Goal: Task Accomplishment & Management: Use online tool/utility

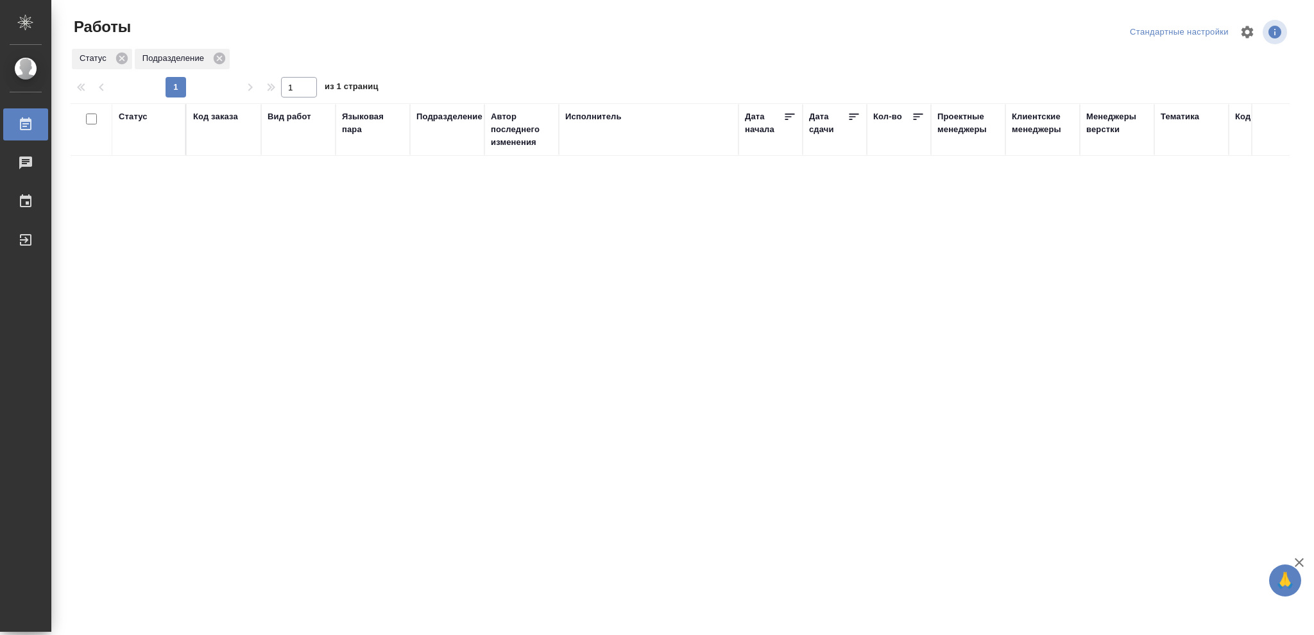
click at [128, 114] on div "Статус" at bounding box center [133, 116] width 29 height 13
drag, startPoint x: 139, startPoint y: 149, endPoint x: 223, endPoint y: 174, distance: 87.9
click at [140, 150] on icon at bounding box center [142, 149] width 9 height 9
click at [439, 146] on icon at bounding box center [441, 146] width 9 height 9
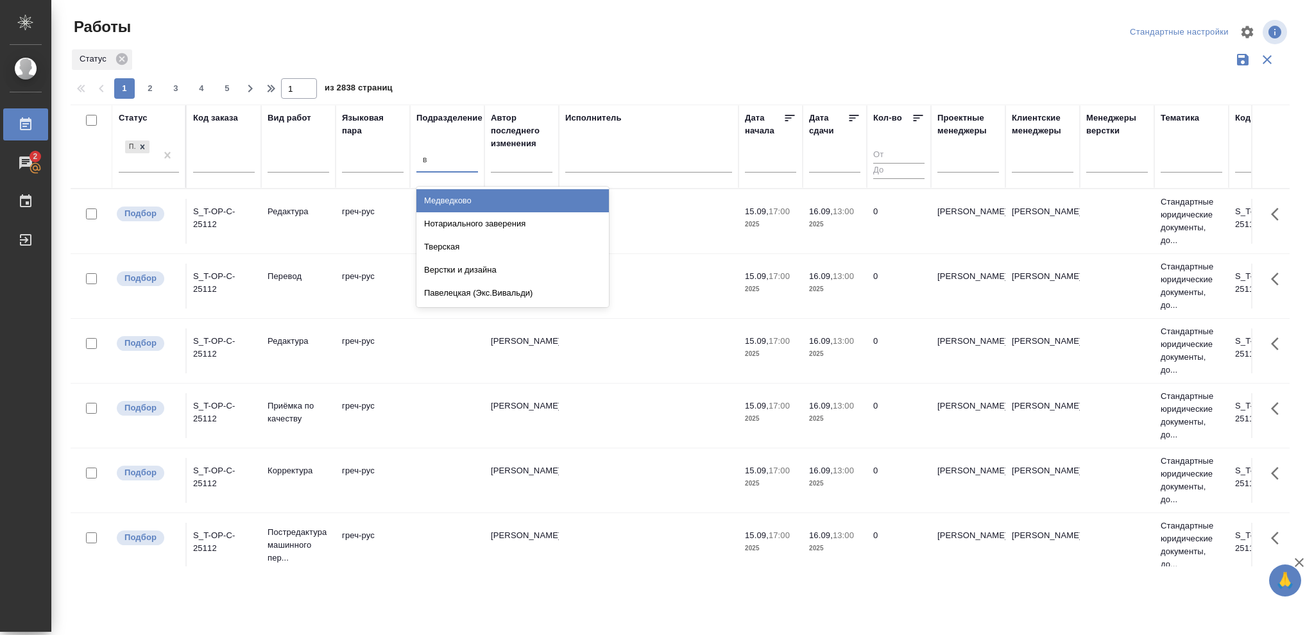
type input "ве"
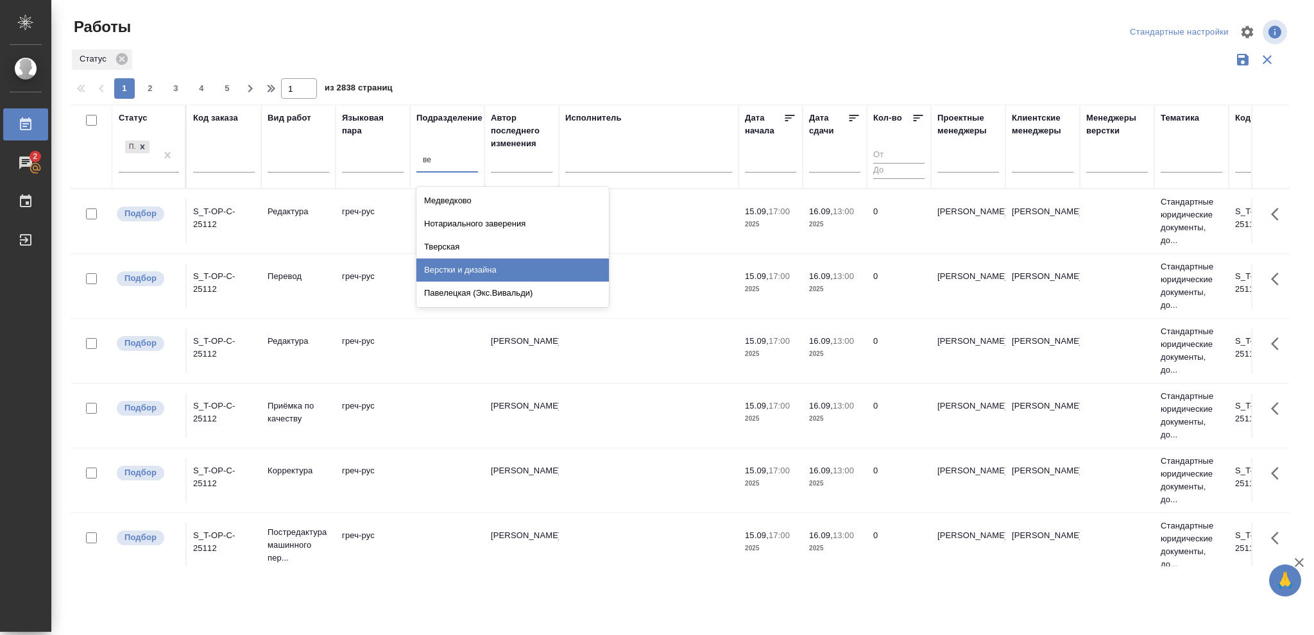
click at [438, 264] on div "Верстки и дизайна" at bounding box center [512, 269] width 192 height 23
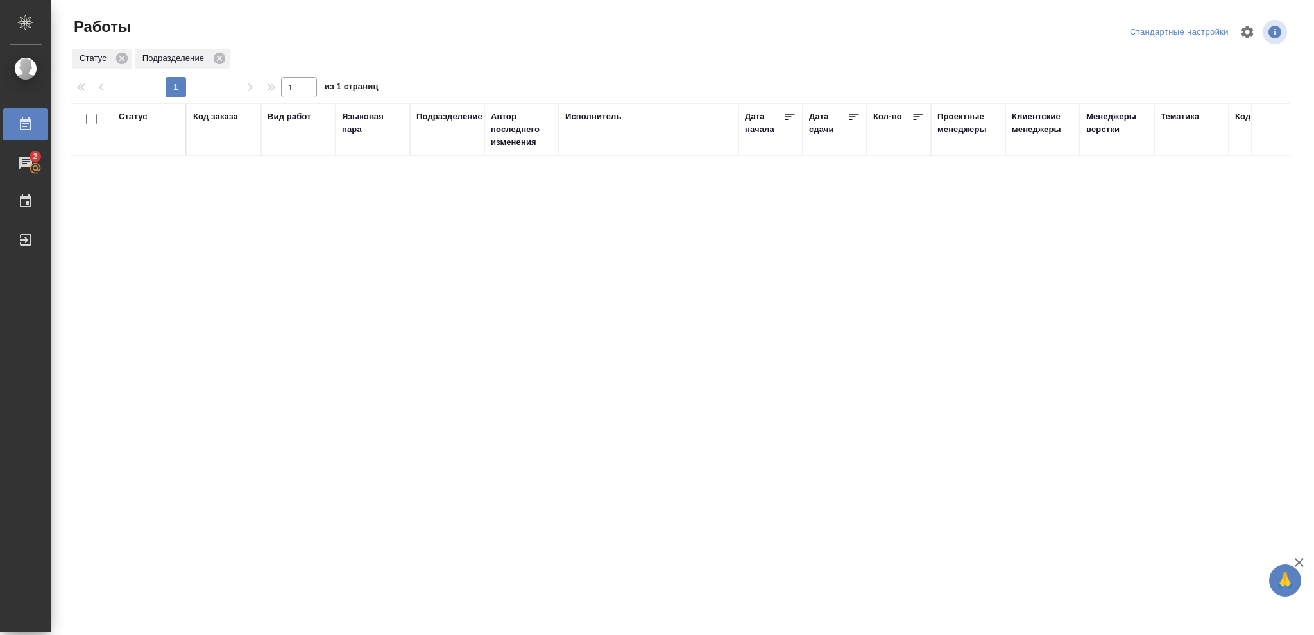
click at [131, 123] on div "Статус" at bounding box center [133, 116] width 29 height 13
click at [140, 153] on icon at bounding box center [142, 149] width 9 height 9
click at [439, 148] on icon at bounding box center [441, 146] width 4 height 4
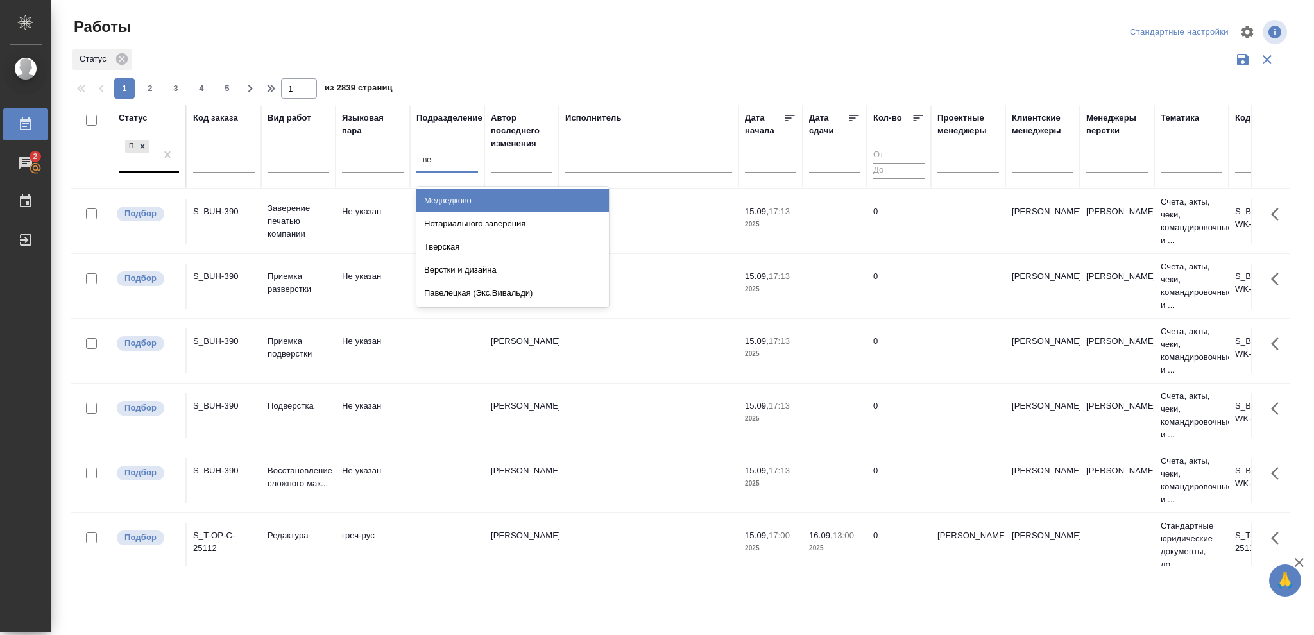
type input "вер"
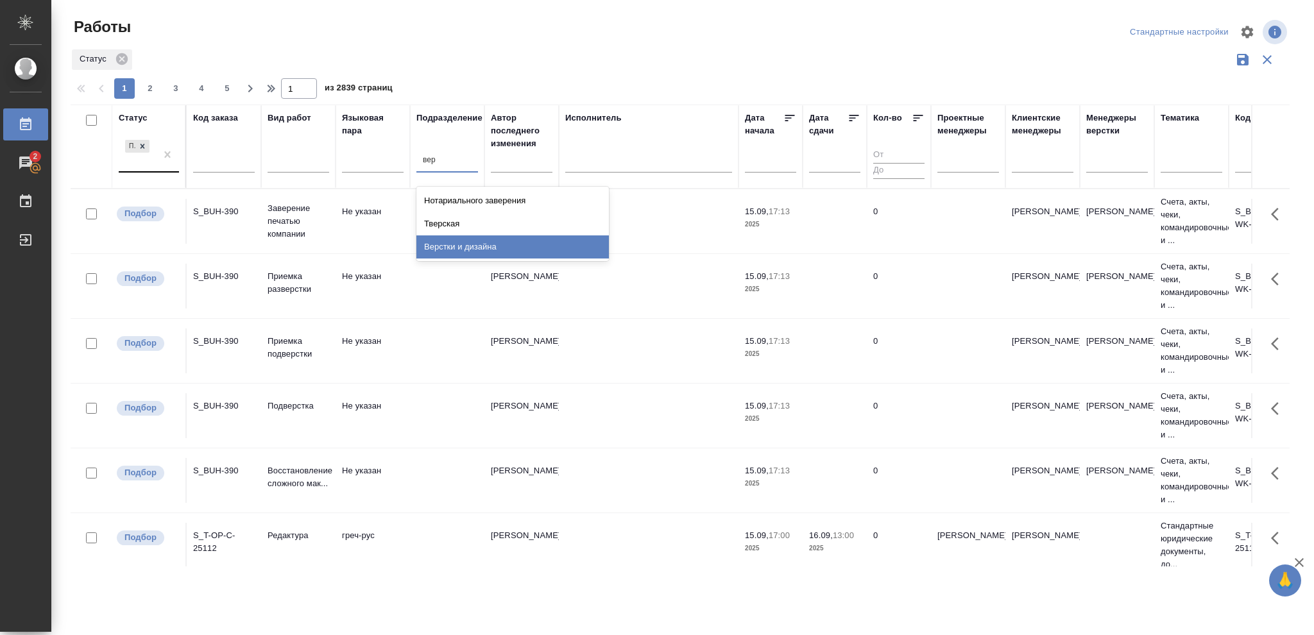
click at [456, 244] on div "Верстки и дизайна" at bounding box center [512, 246] width 192 height 23
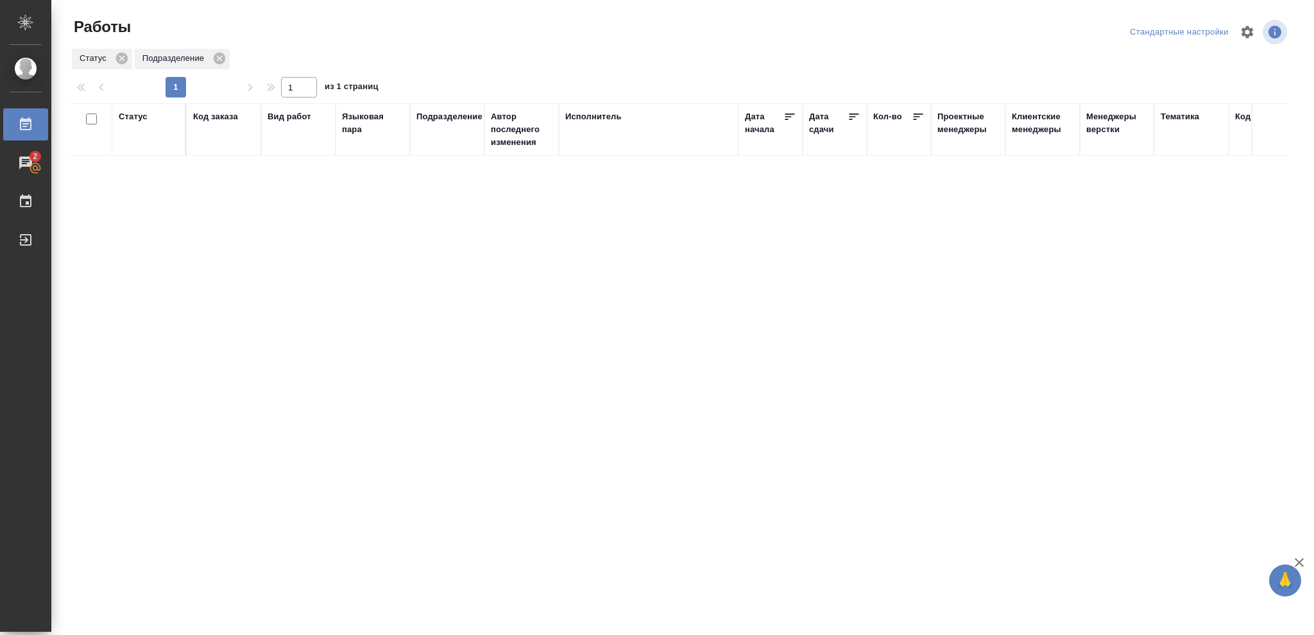
click at [136, 119] on div "Статус" at bounding box center [133, 116] width 29 height 13
click at [139, 150] on icon at bounding box center [142, 149] width 9 height 9
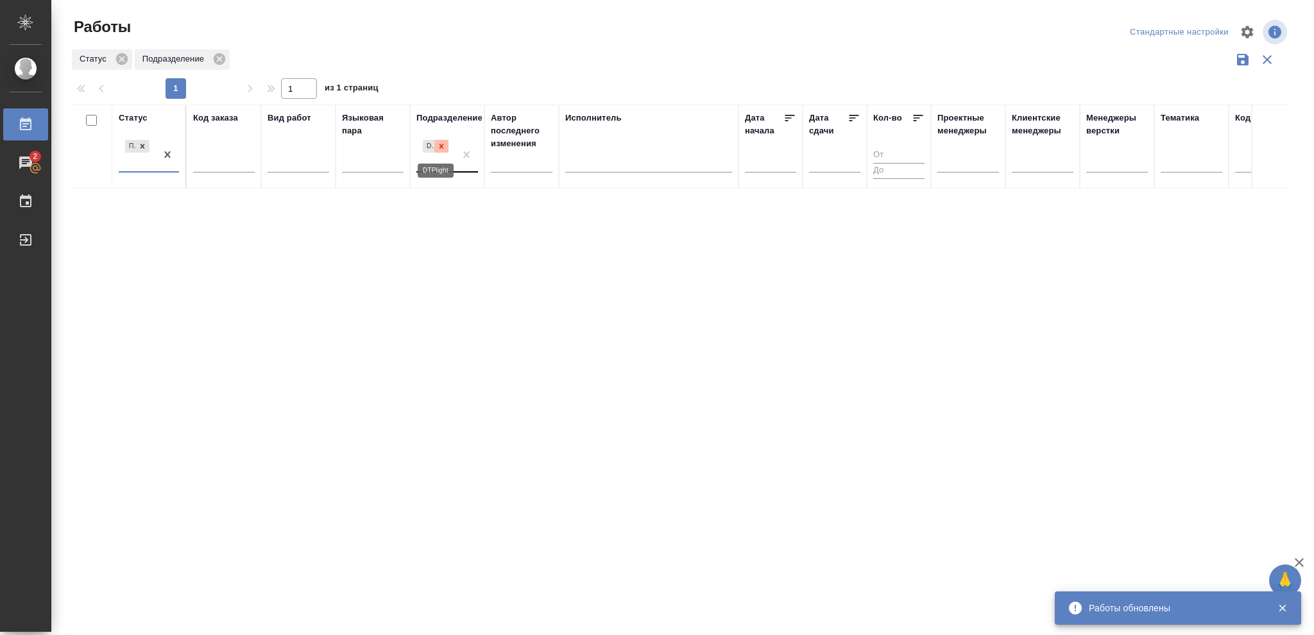
click at [445, 147] on icon at bounding box center [441, 146] width 9 height 9
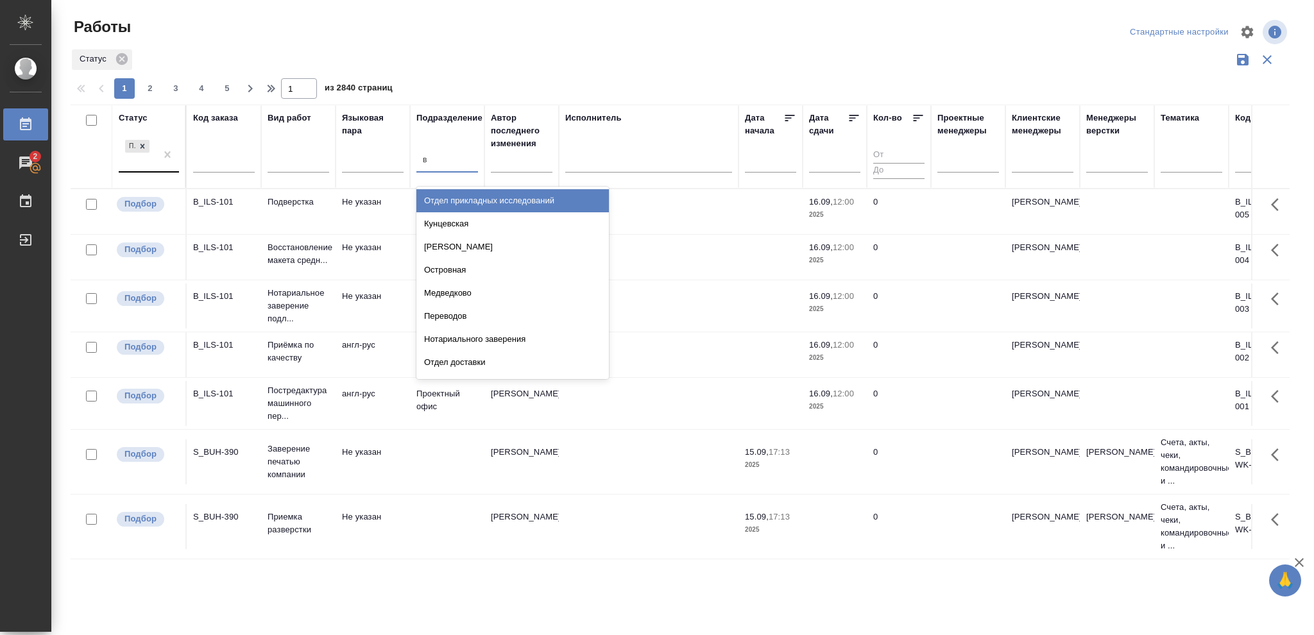
type input "ве"
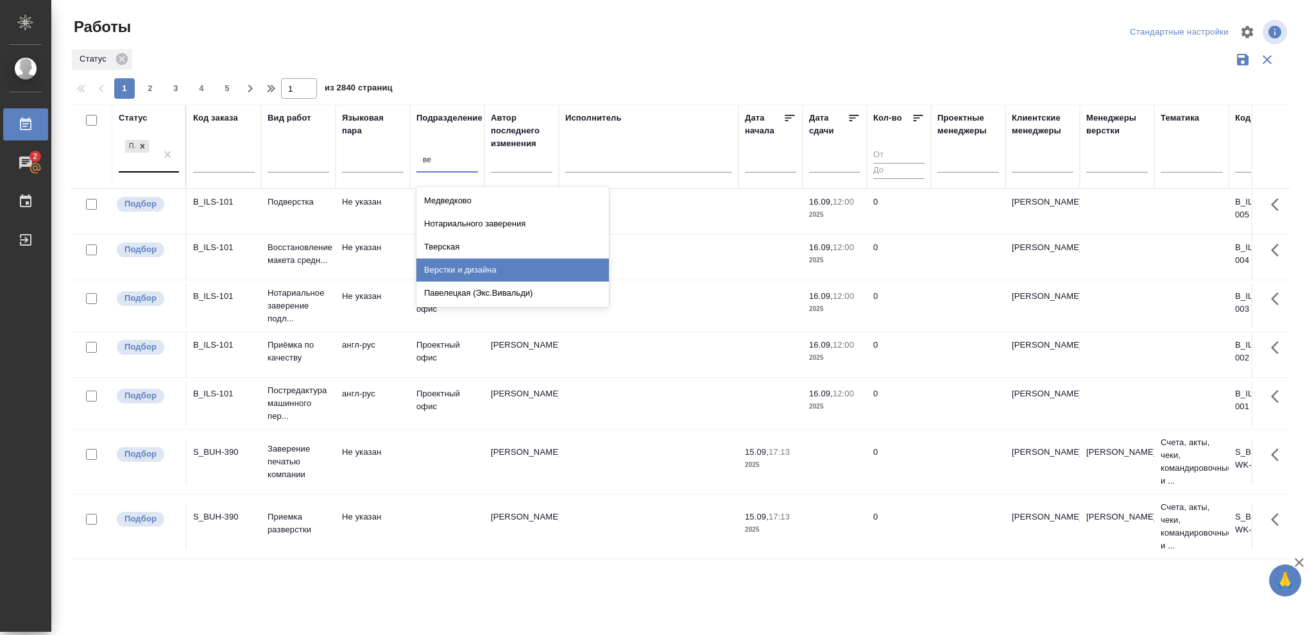
click at [477, 268] on div "Верстки и дизайна" at bounding box center [512, 269] width 192 height 23
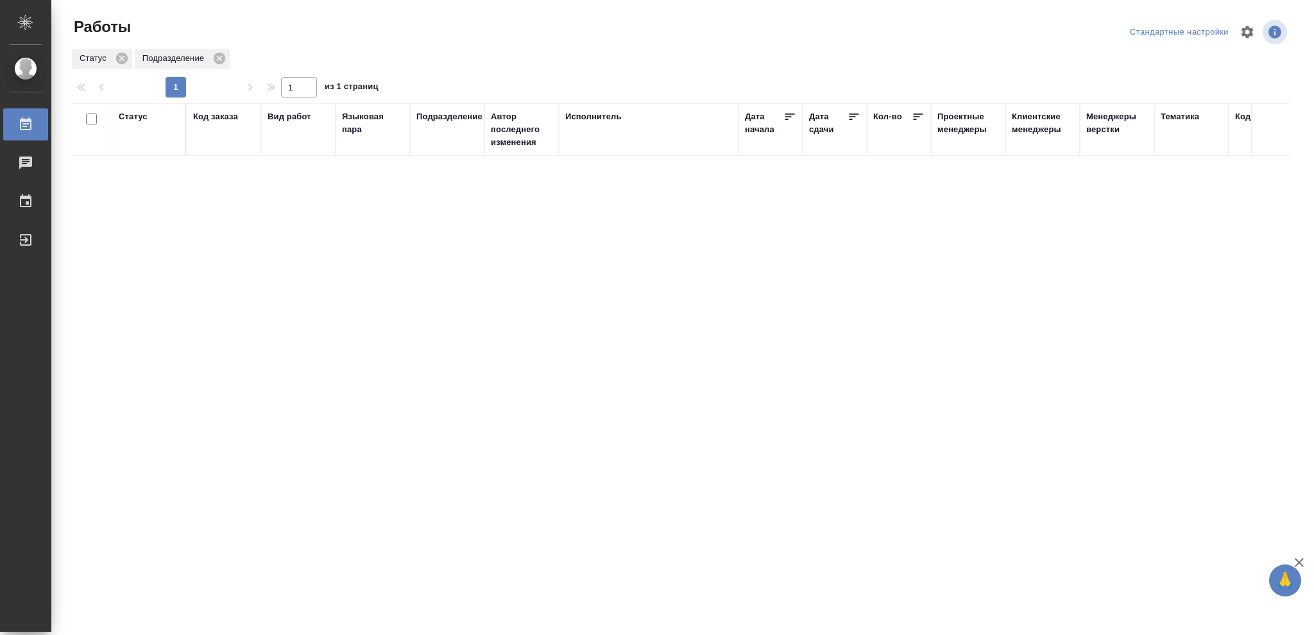
click at [126, 118] on div "Статус" at bounding box center [133, 116] width 29 height 13
click at [142, 149] on icon at bounding box center [142, 149] width 4 height 4
click at [142, 149] on icon at bounding box center [142, 146] width 9 height 9
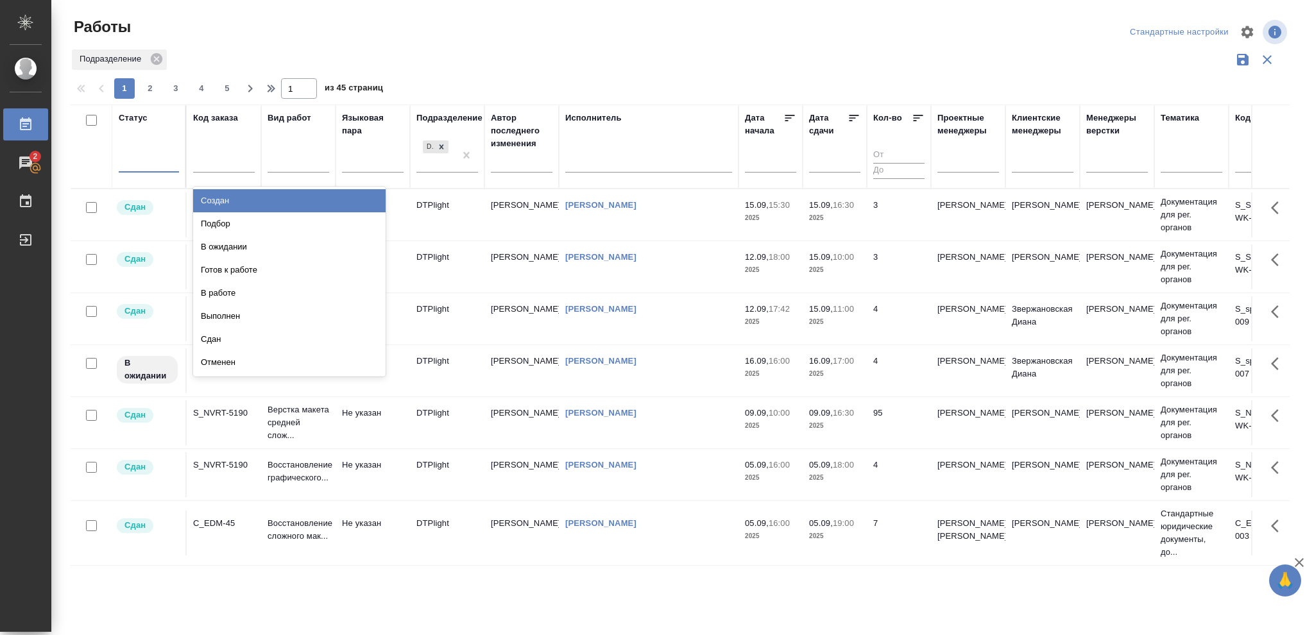
click at [137, 158] on div at bounding box center [149, 160] width 60 height 19
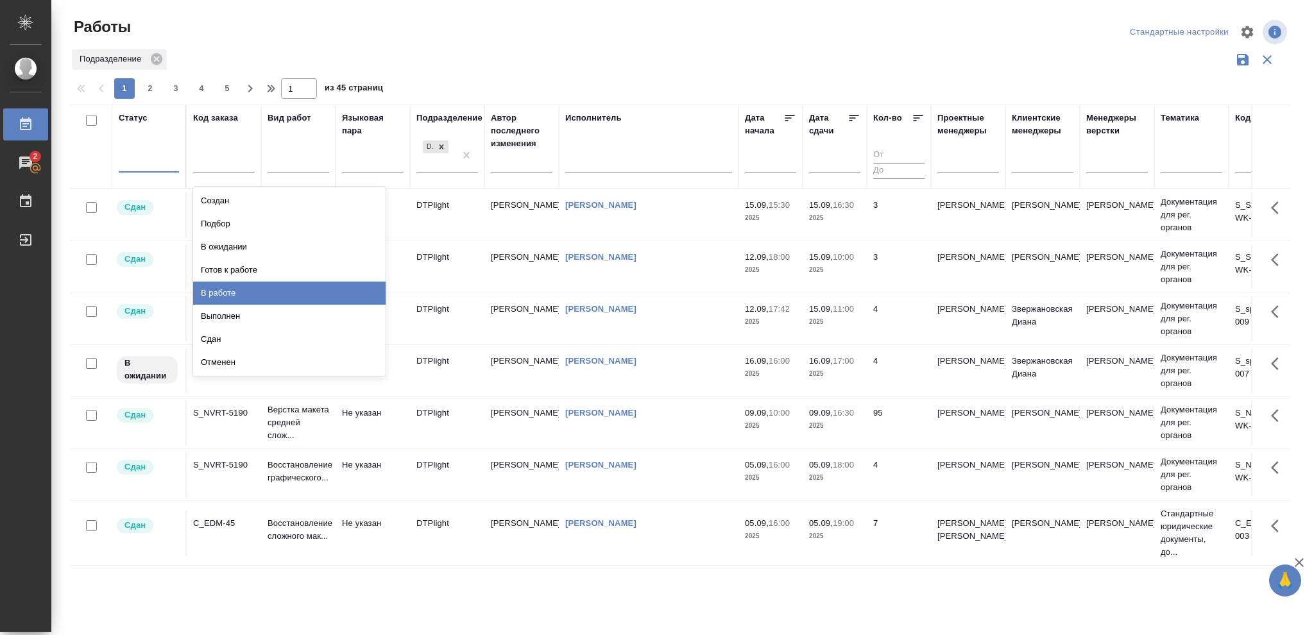
click at [218, 296] on div "В работе" at bounding box center [289, 293] width 192 height 23
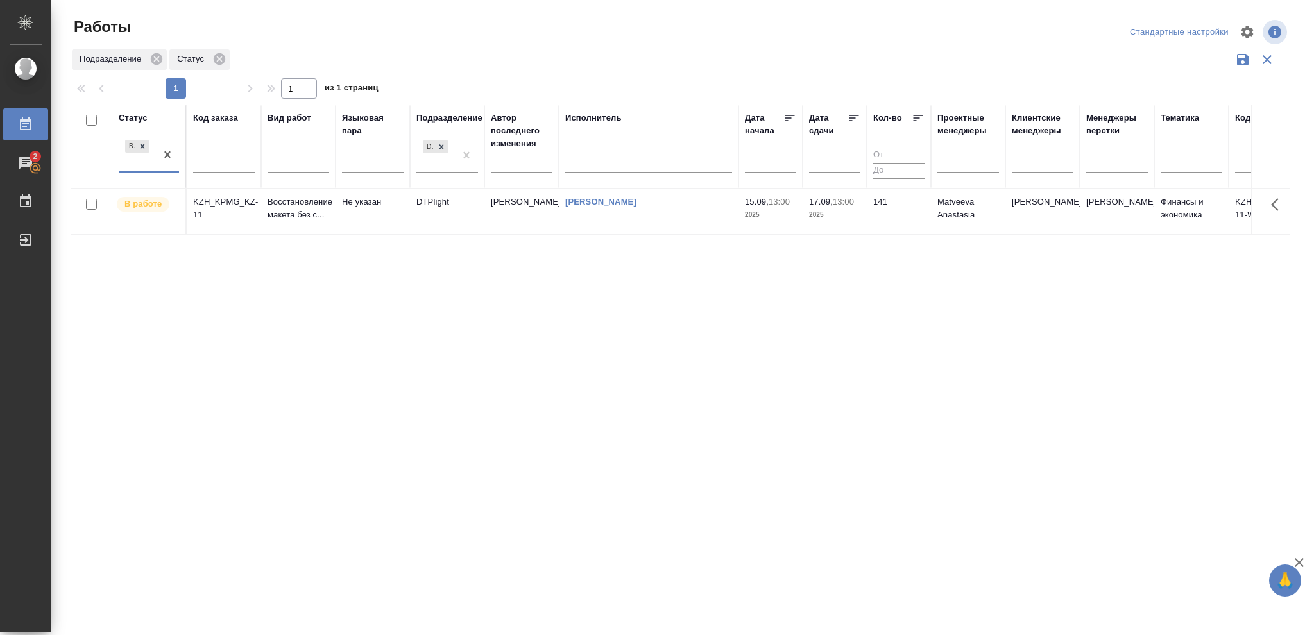
click at [851, 214] on p "2025" at bounding box center [834, 214] width 51 height 13
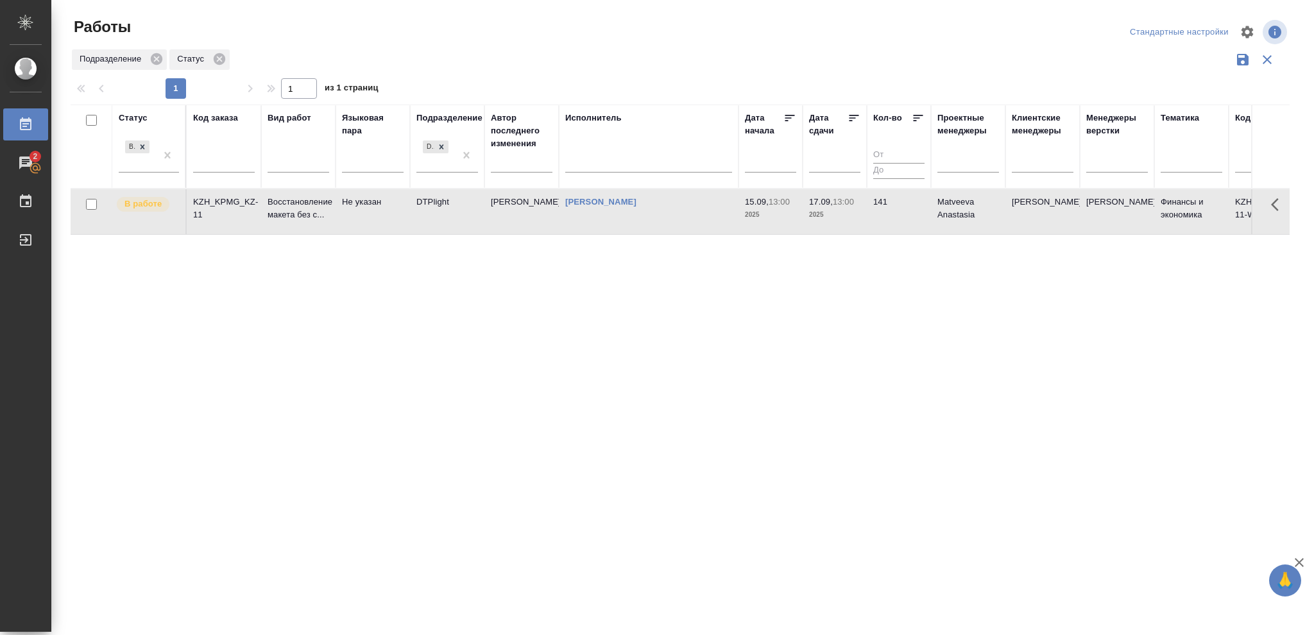
click at [851, 214] on p "2025" at bounding box center [834, 214] width 51 height 13
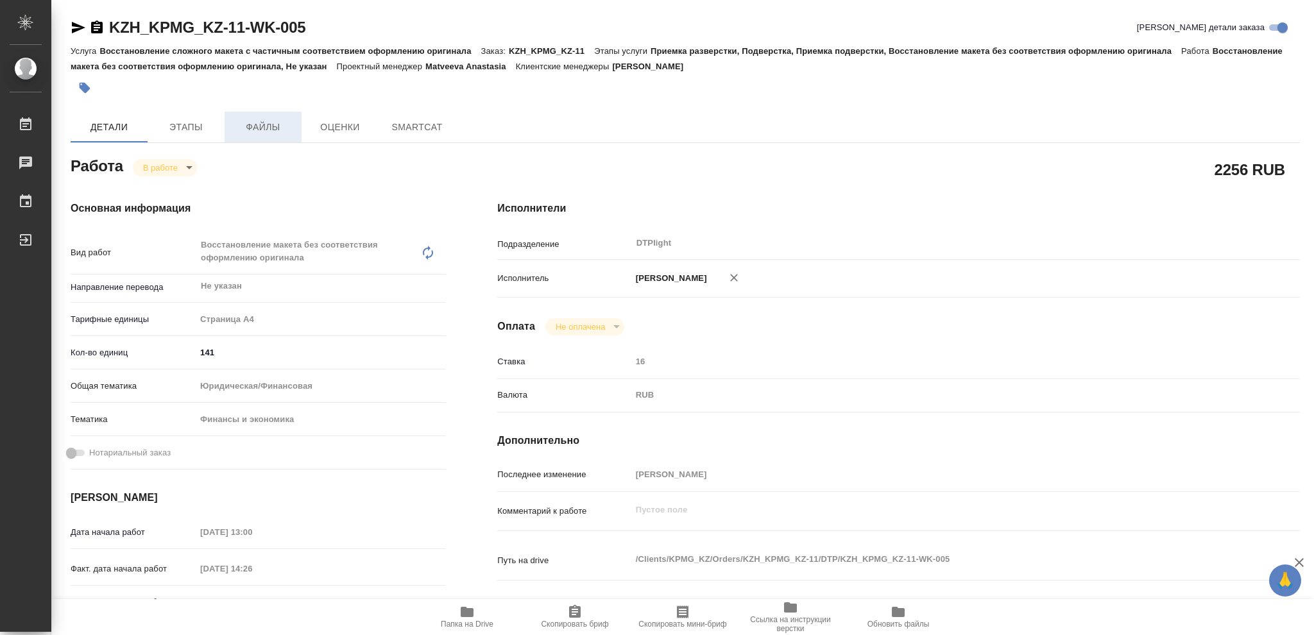
type textarea "x"
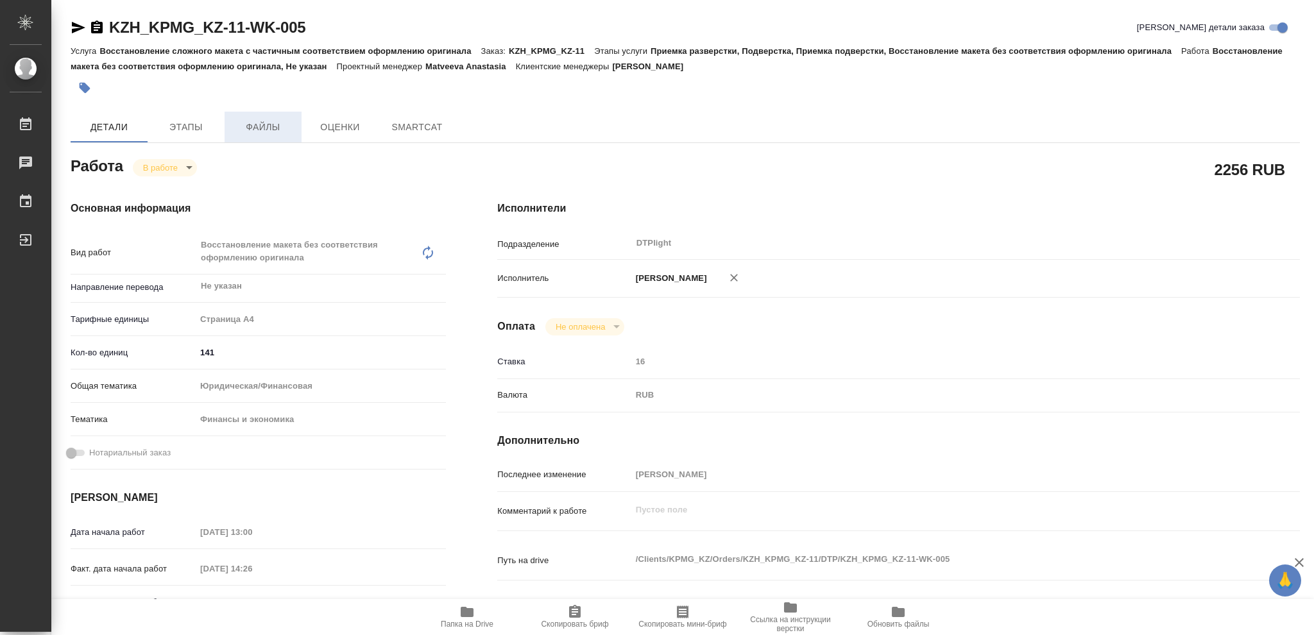
type textarea "x"
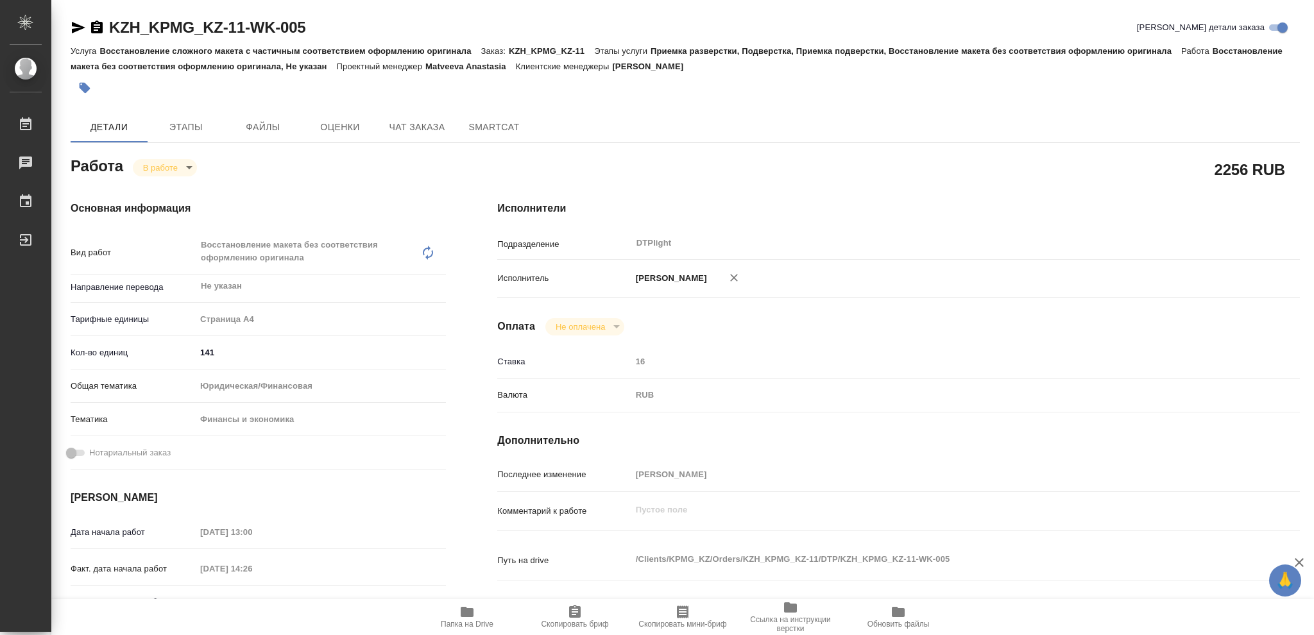
type textarea "x"
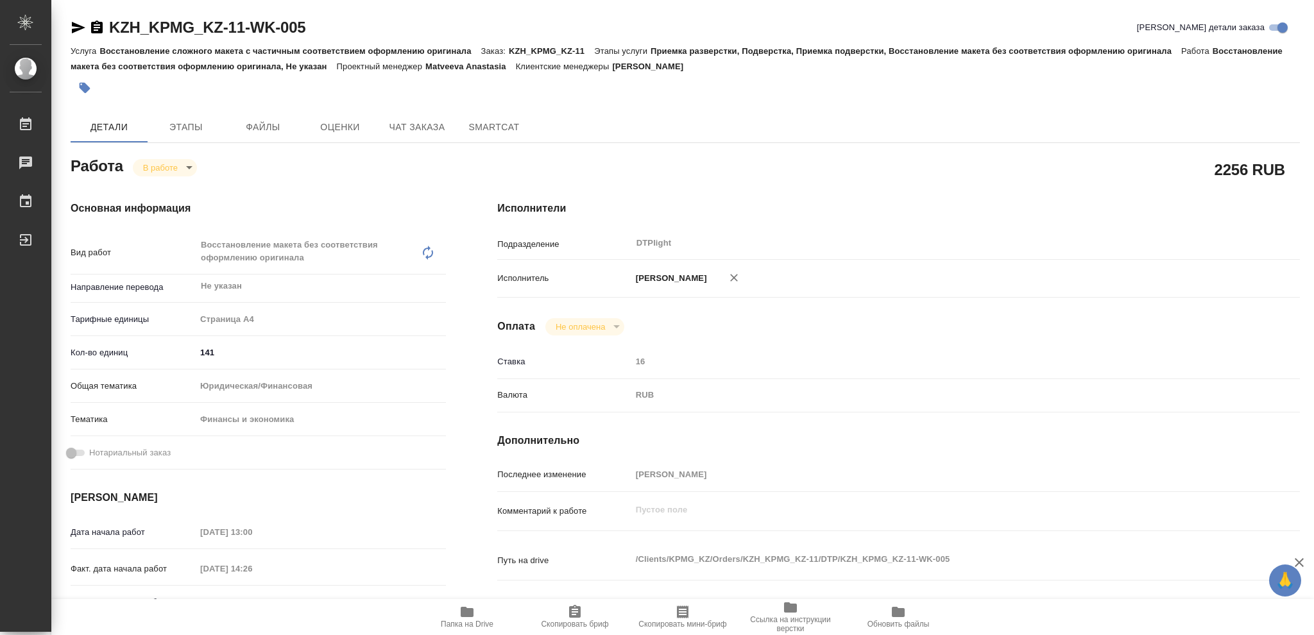
click at [96, 26] on icon "button" at bounding box center [97, 27] width 12 height 13
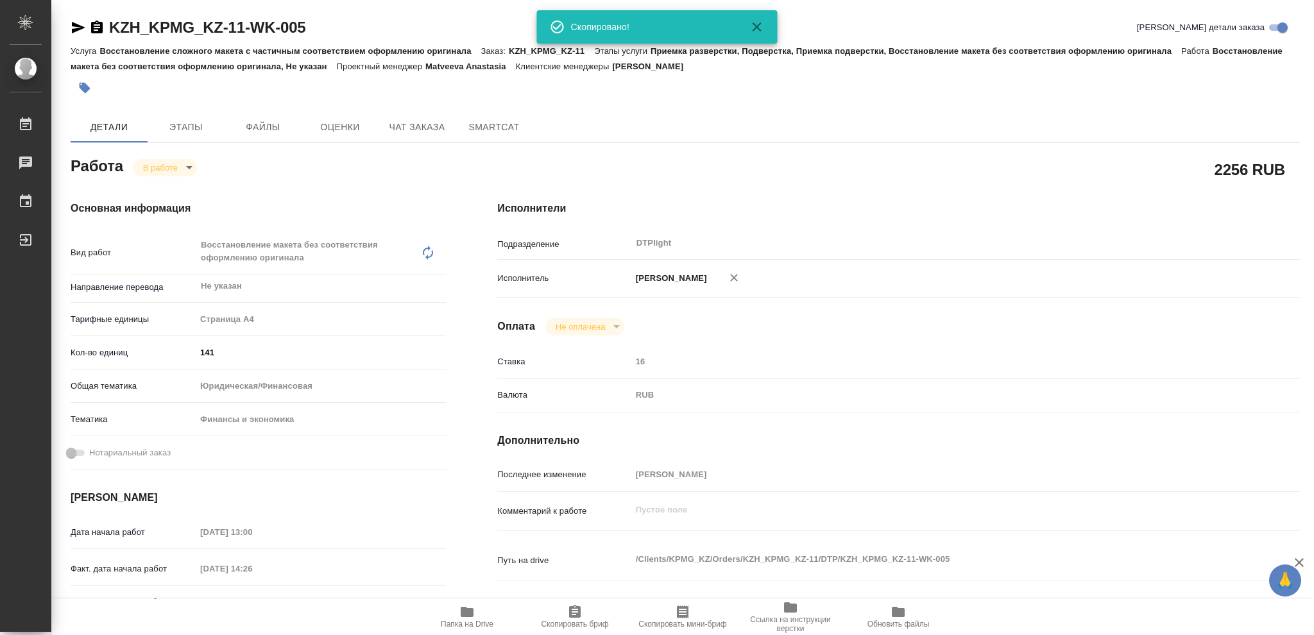
type textarea "x"
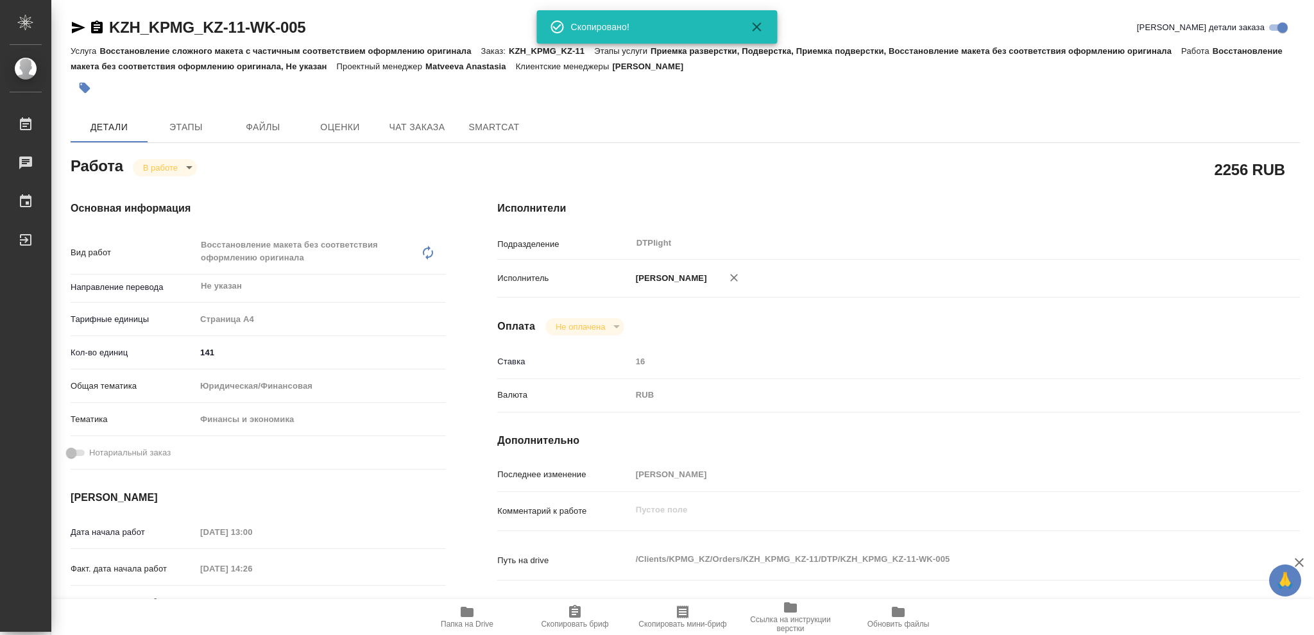
type textarea "x"
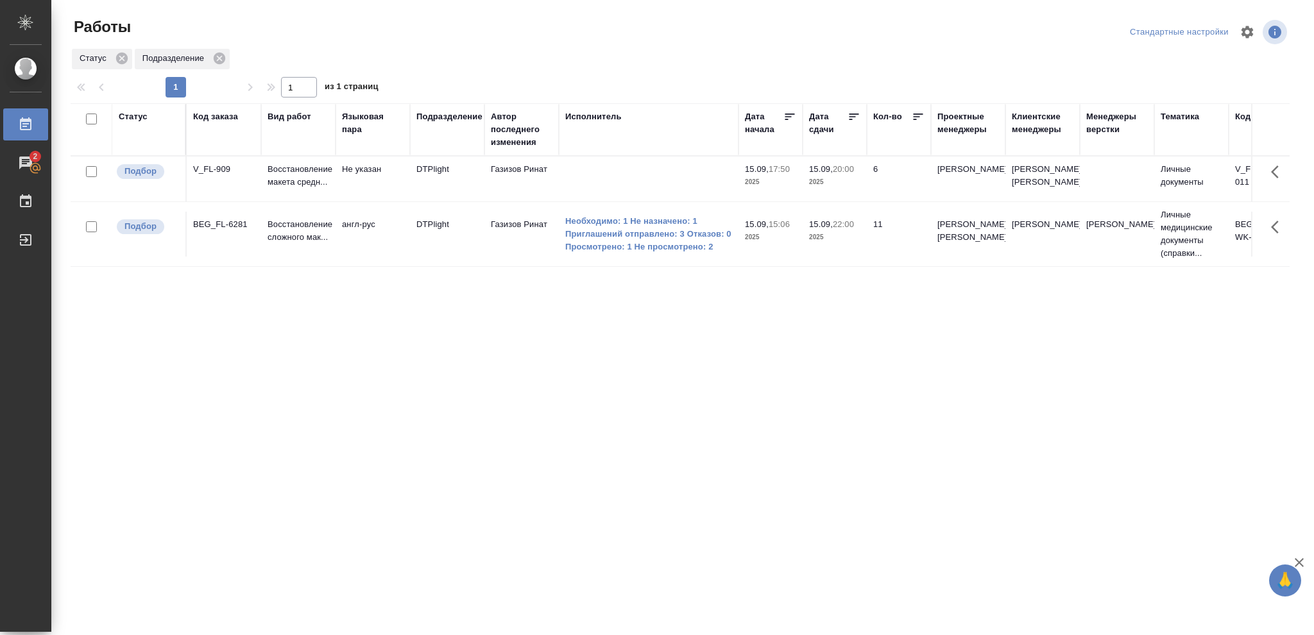
click at [838, 189] on p "2025" at bounding box center [834, 182] width 51 height 13
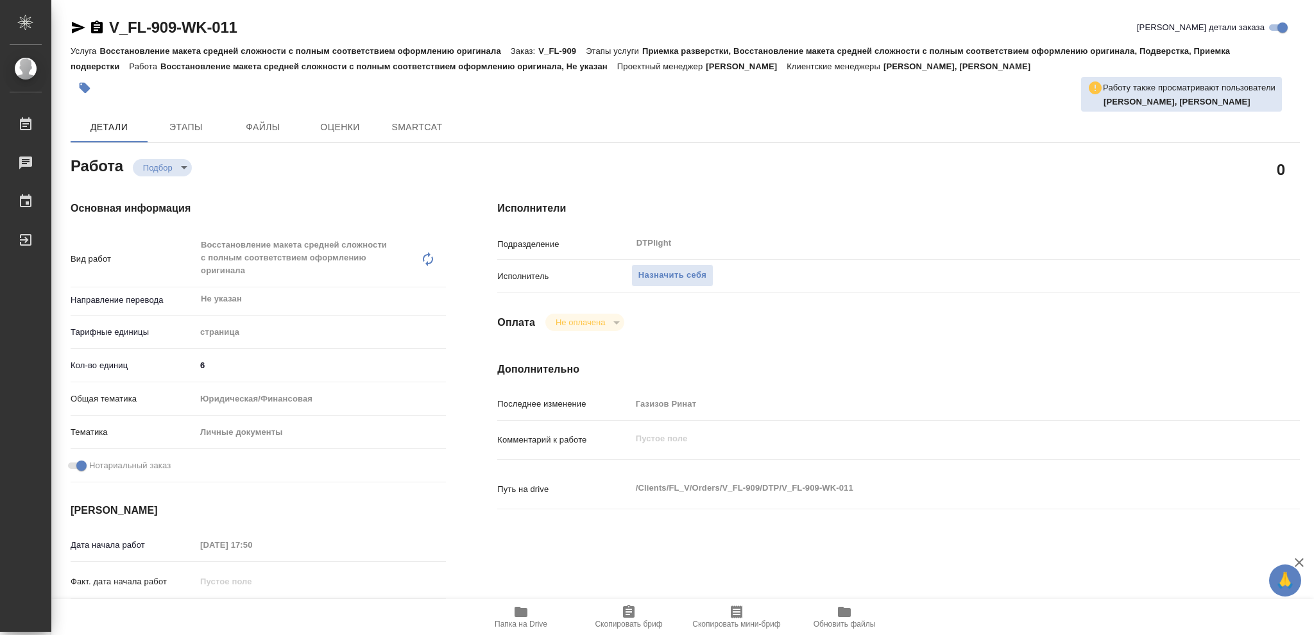
type textarea "x"
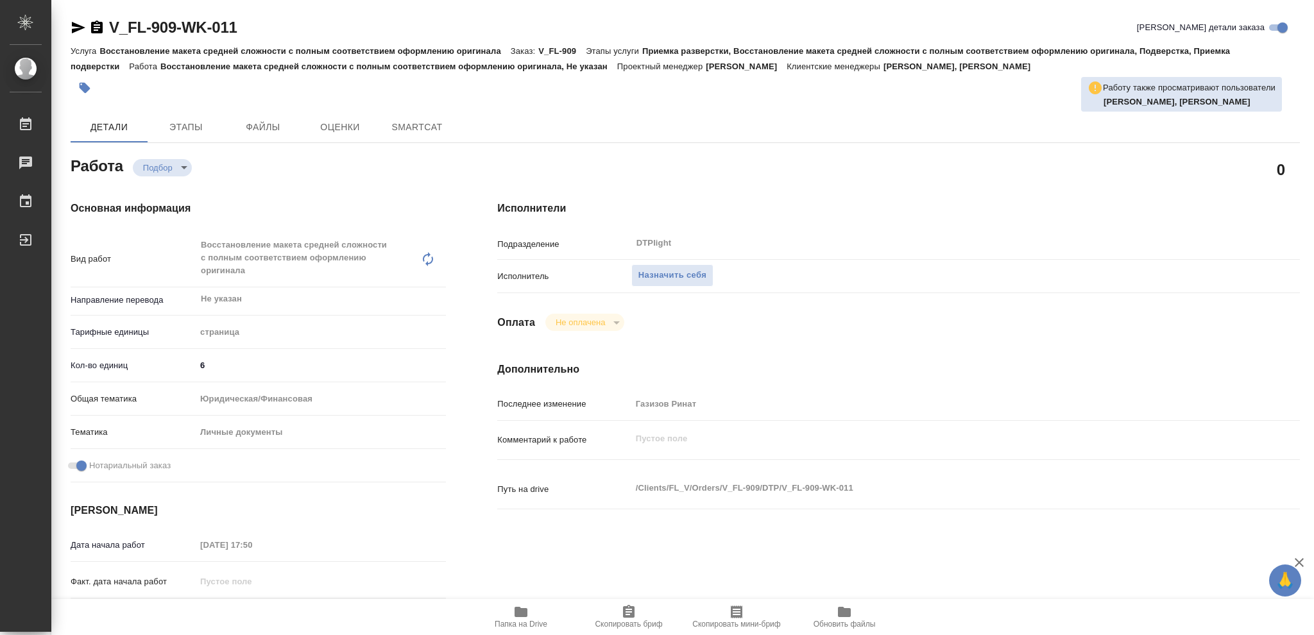
type textarea "x"
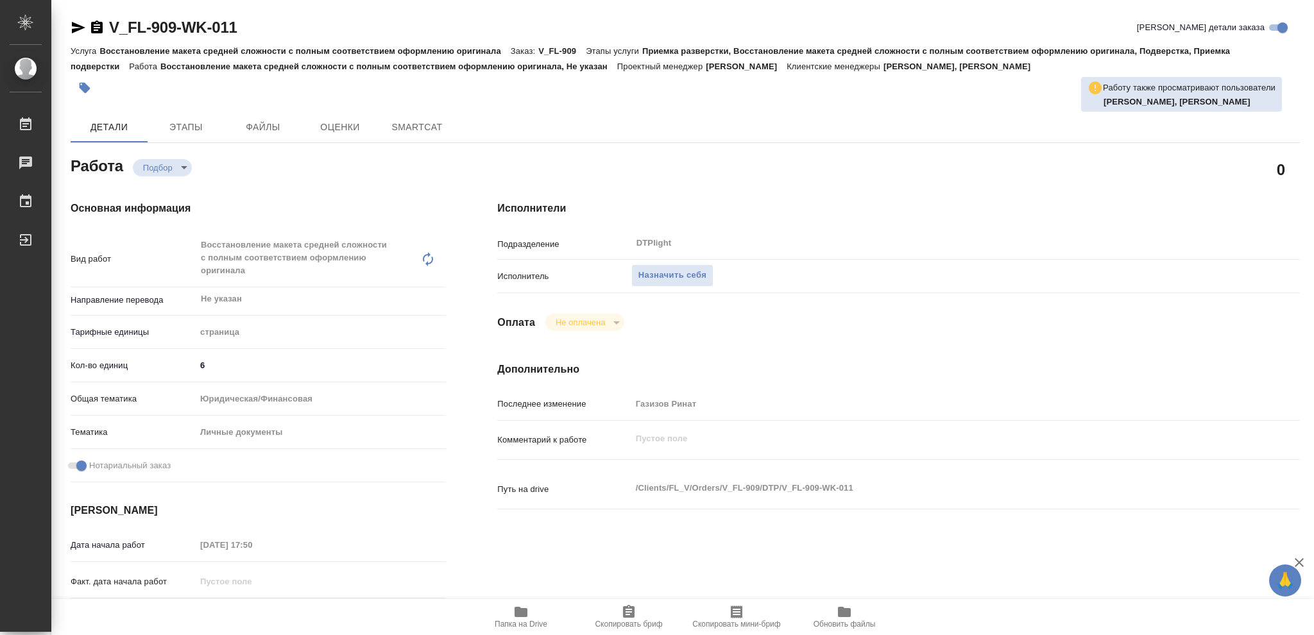
type textarea "x"
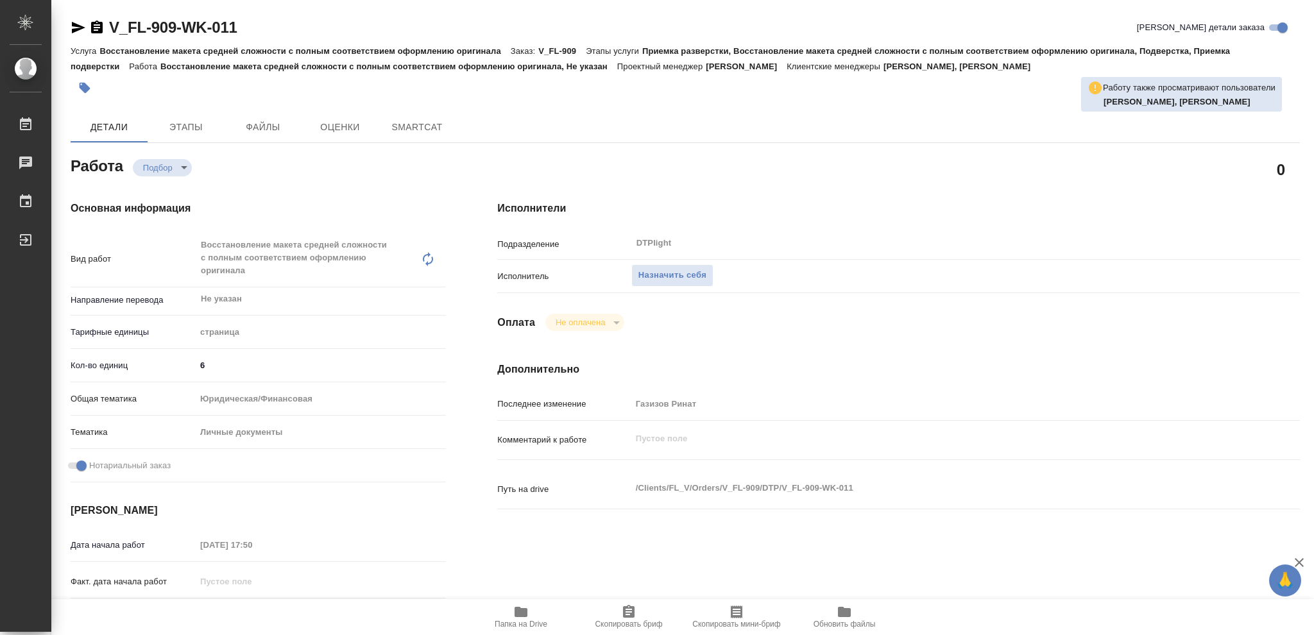
type textarea "x"
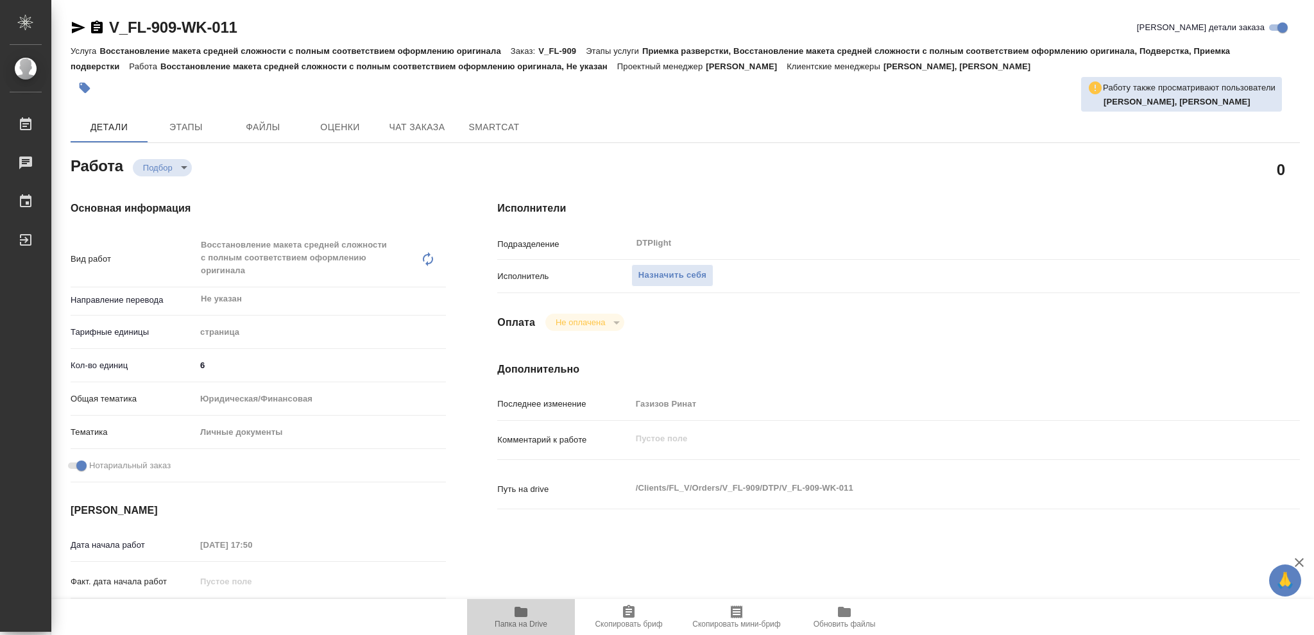
click at [520, 614] on icon "button" at bounding box center [520, 612] width 13 height 10
type textarea "x"
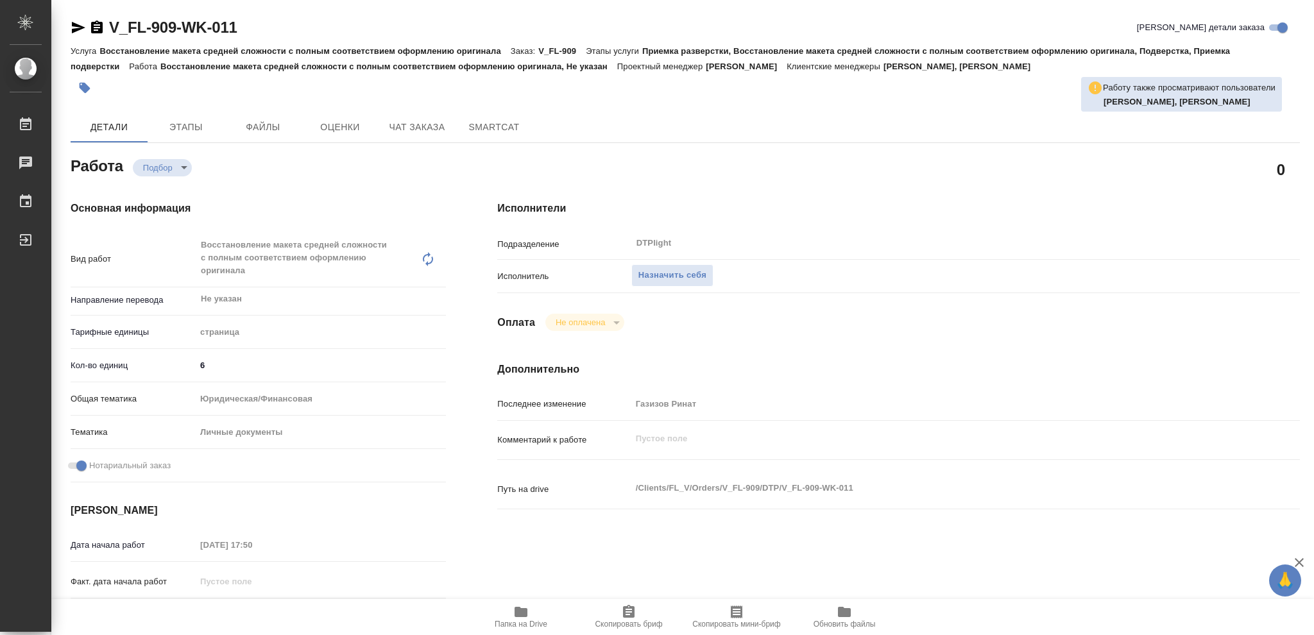
type textarea "x"
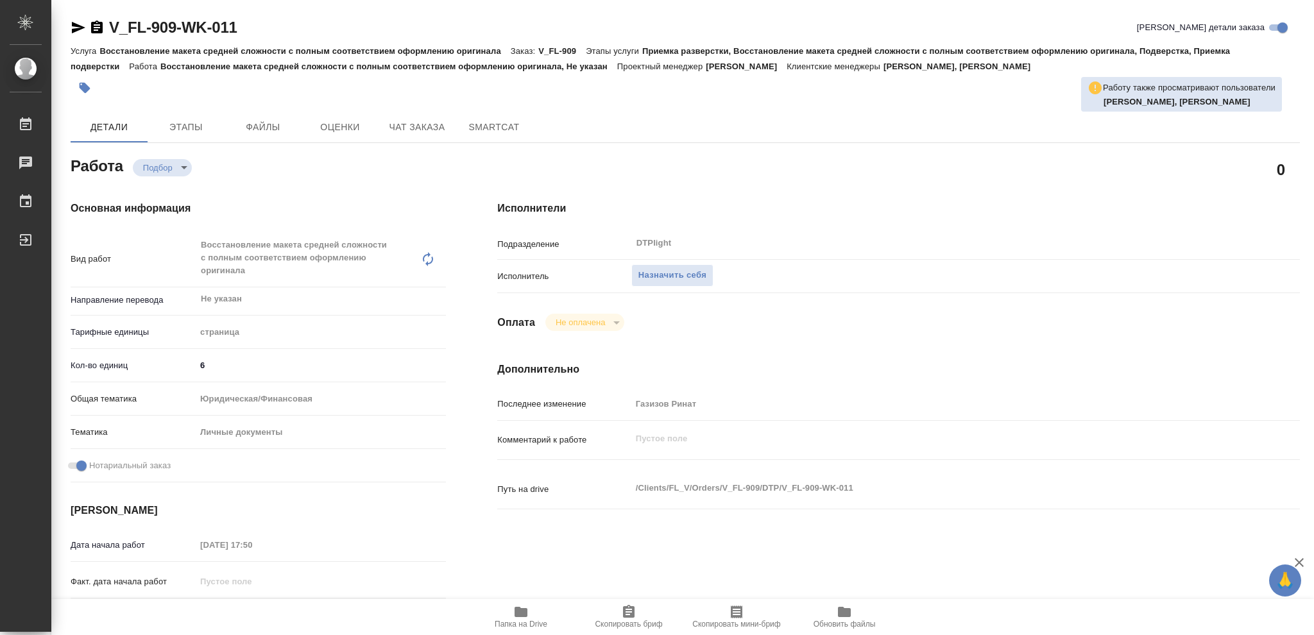
type textarea "x"
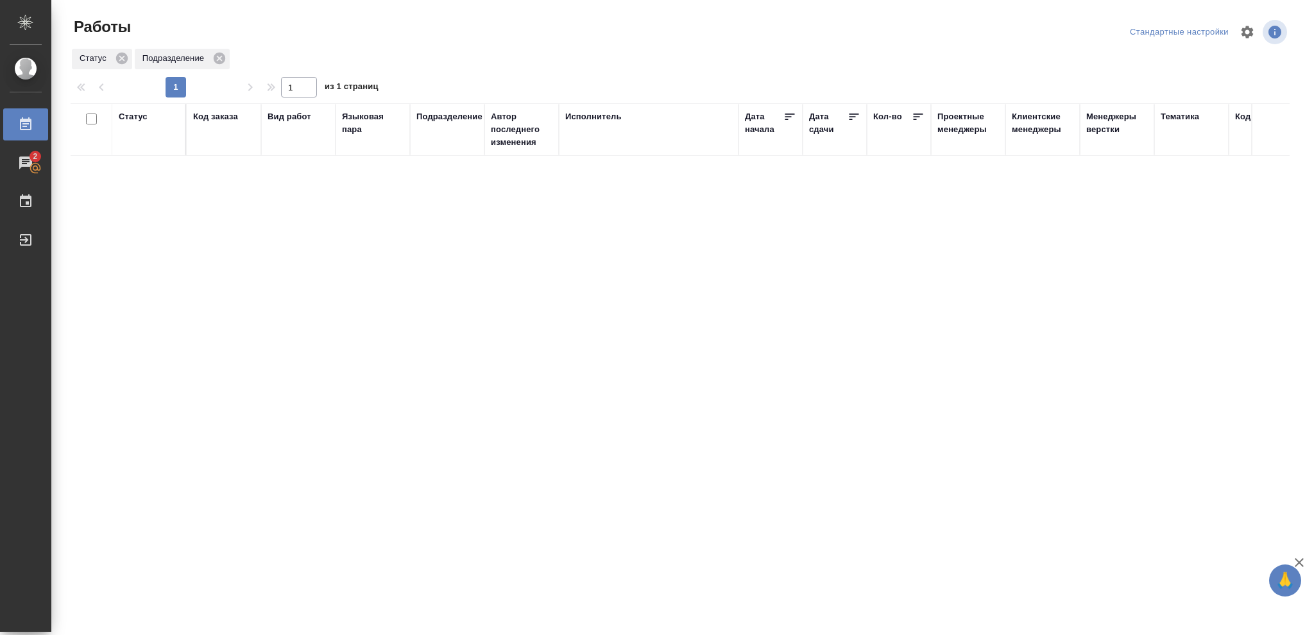
click at [127, 117] on div "Статус" at bounding box center [133, 116] width 29 height 13
click at [142, 153] on icon at bounding box center [142, 149] width 9 height 9
drag, startPoint x: 436, startPoint y: 146, endPoint x: 479, endPoint y: 155, distance: 43.9
click at [439, 148] on div at bounding box center [441, 146] width 14 height 13
click at [137, 119] on div "Статус" at bounding box center [133, 116] width 29 height 13
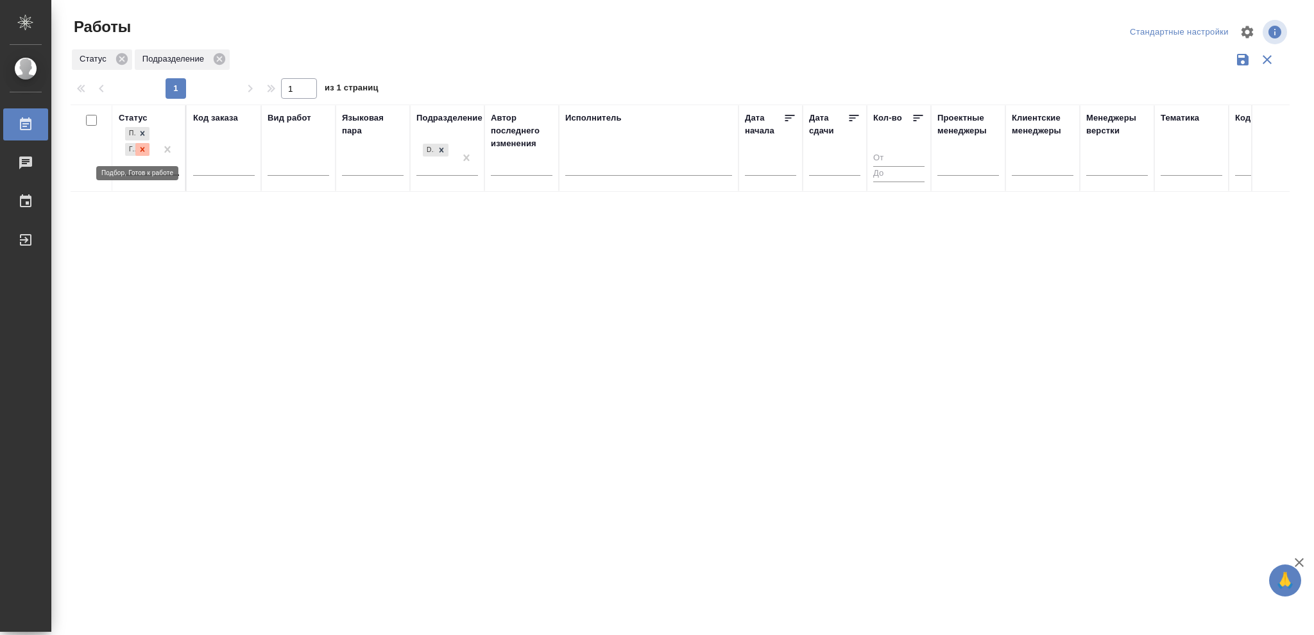
click at [140, 148] on icon at bounding box center [142, 149] width 9 height 9
click at [437, 147] on icon at bounding box center [441, 146] width 9 height 9
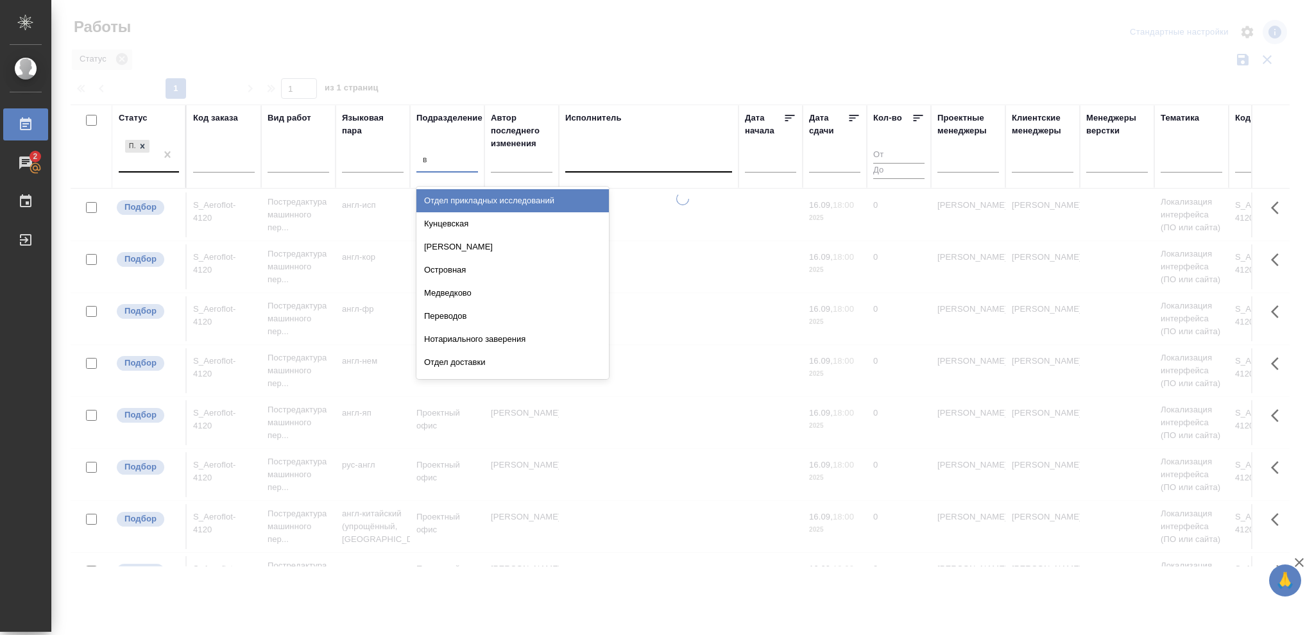
type input "ве"
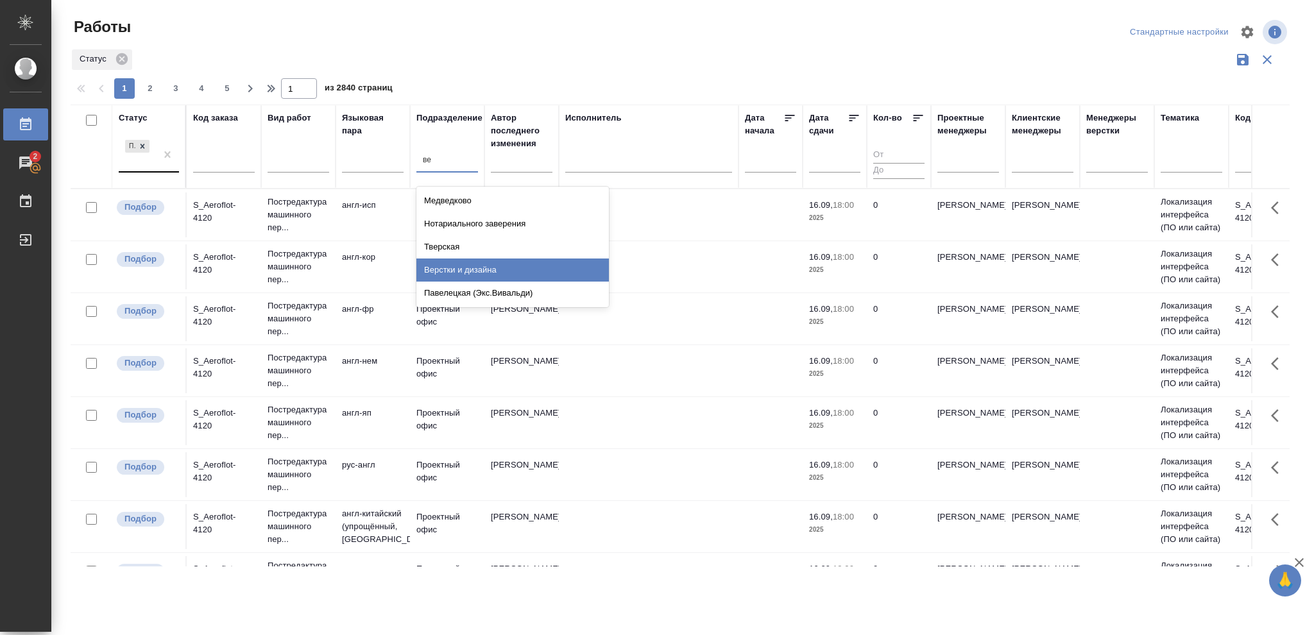
click at [466, 269] on div "Верстки и дизайна" at bounding box center [512, 269] width 192 height 23
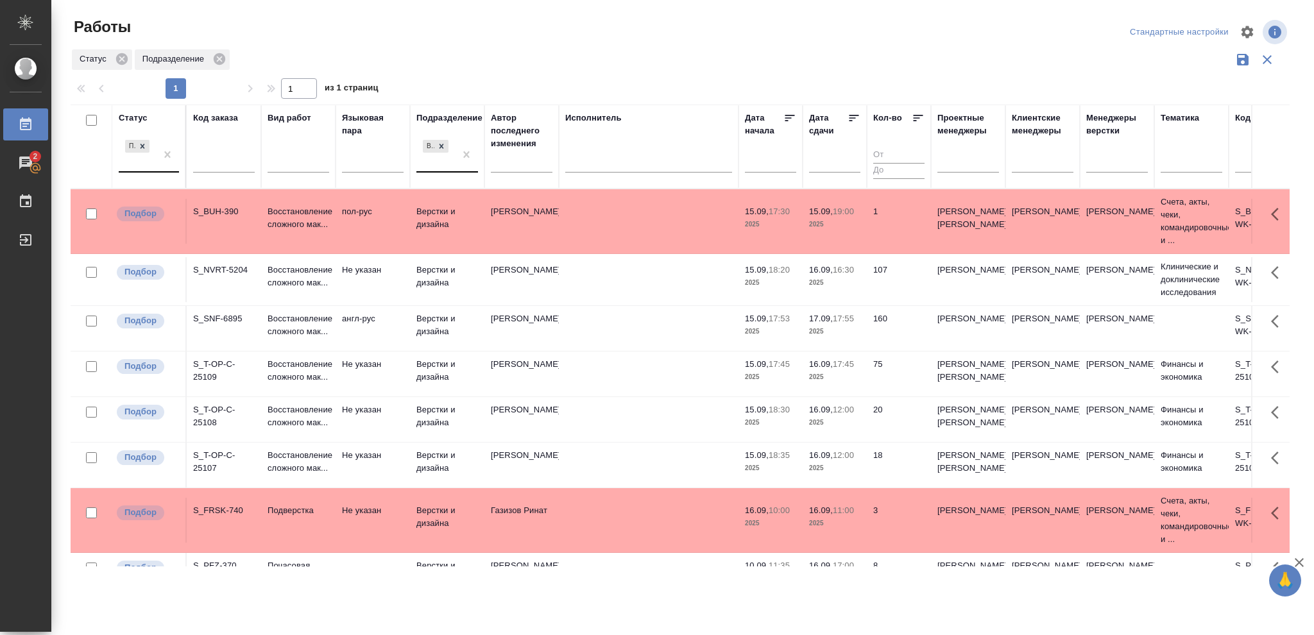
click at [779, 282] on p "2025" at bounding box center [770, 282] width 51 height 13
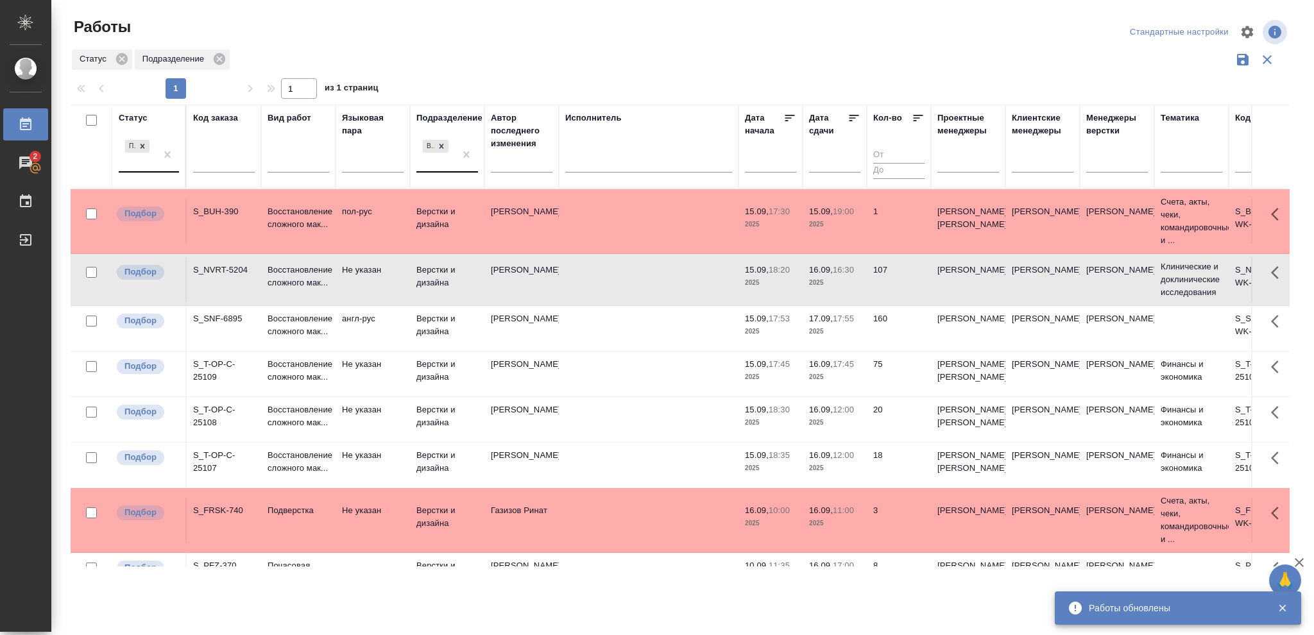
click at [784, 338] on p "2025" at bounding box center [770, 331] width 51 height 13
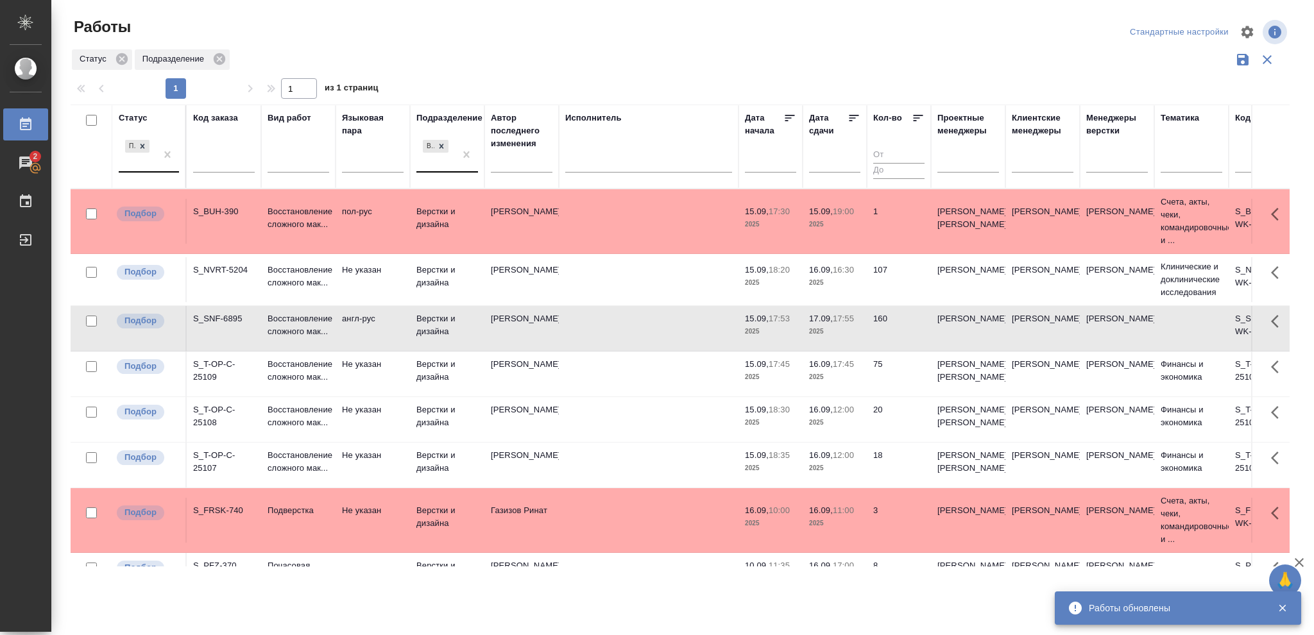
click at [784, 338] on p "2025" at bounding box center [770, 331] width 51 height 13
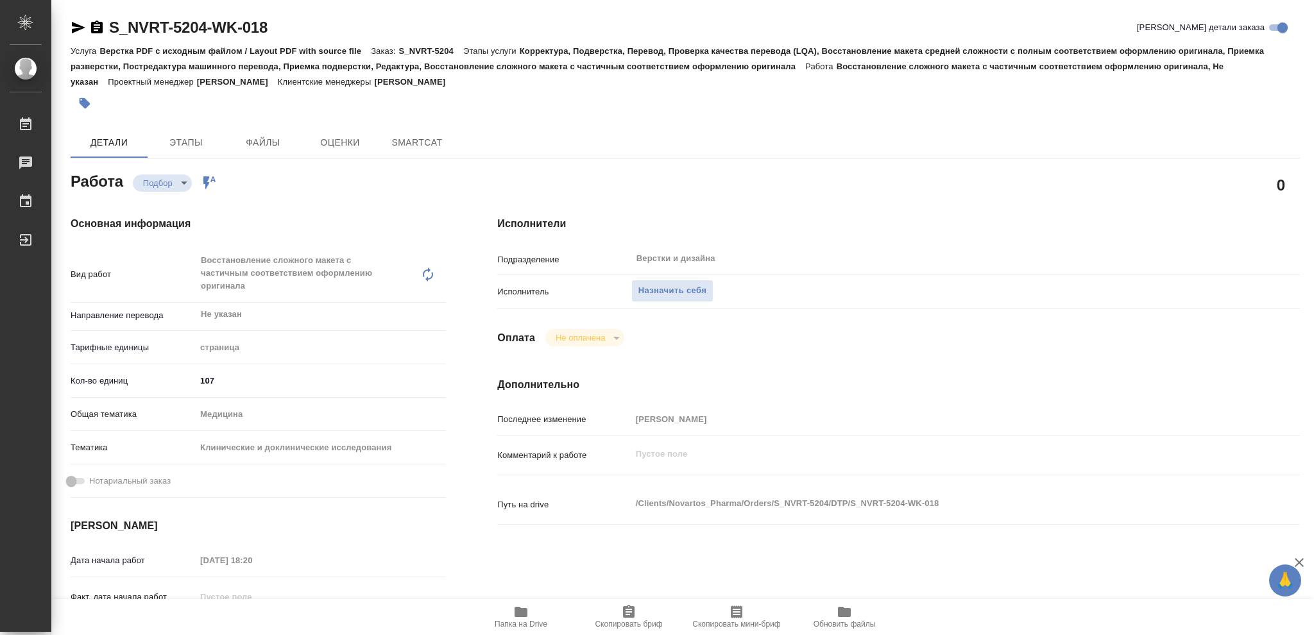
type textarea "x"
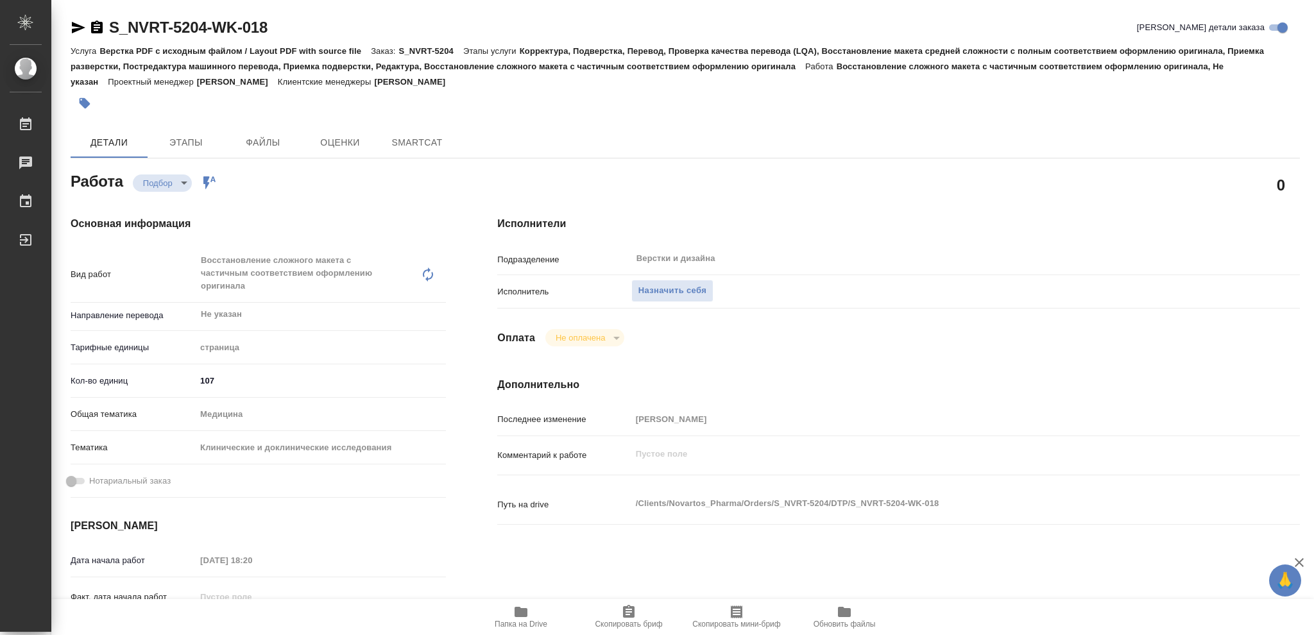
type textarea "x"
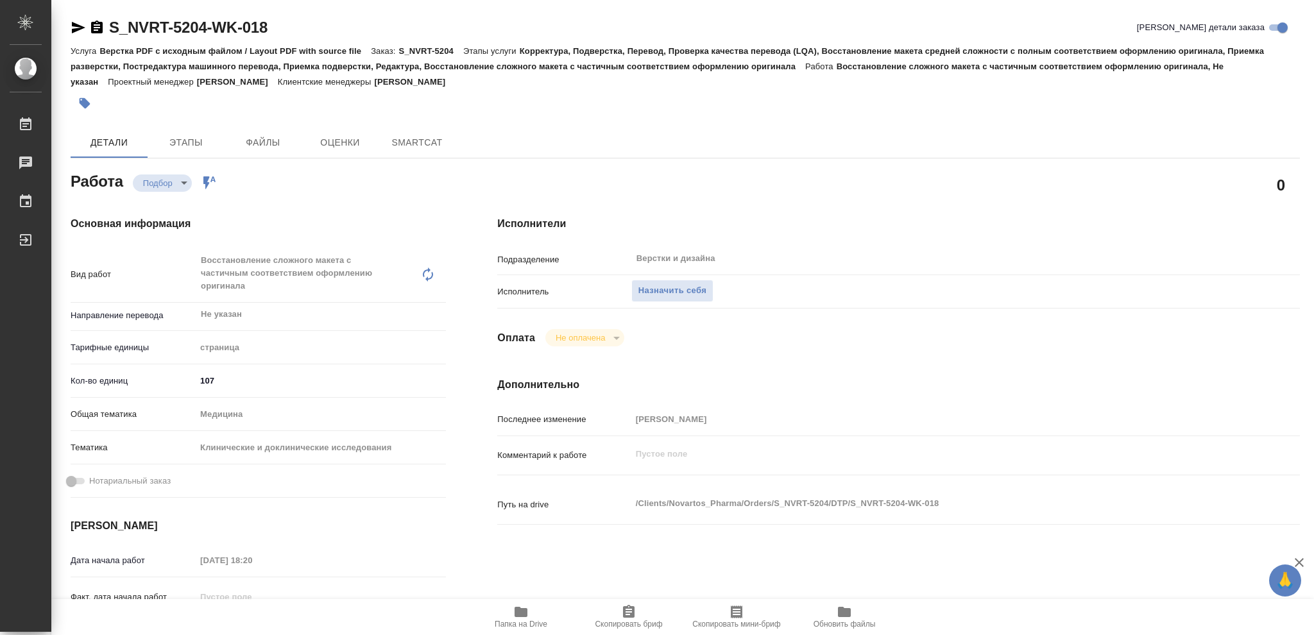
type textarea "x"
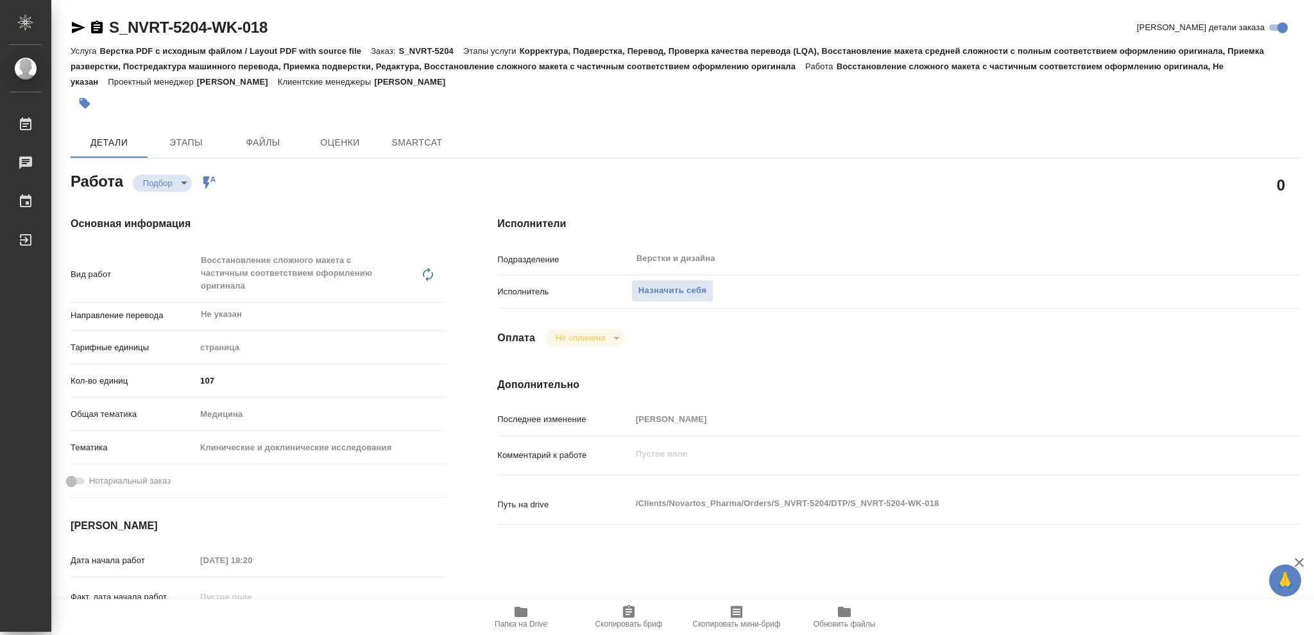
click at [517, 613] on icon "button" at bounding box center [520, 612] width 13 height 10
type textarea "x"
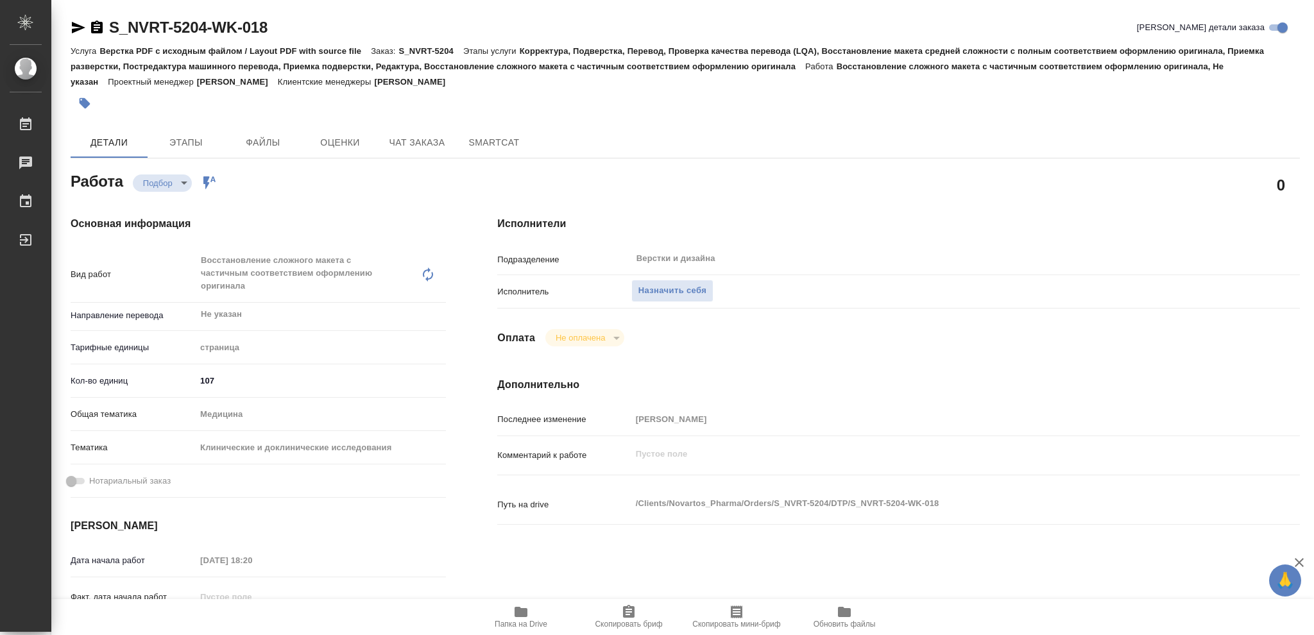
type textarea "x"
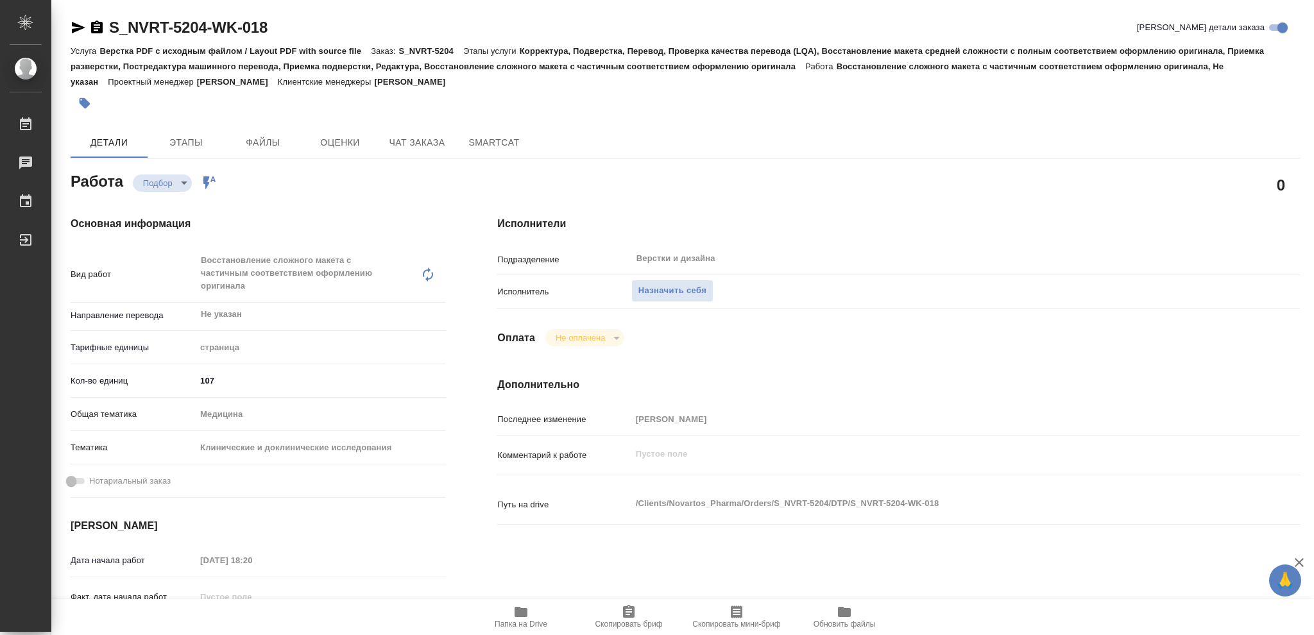
type textarea "x"
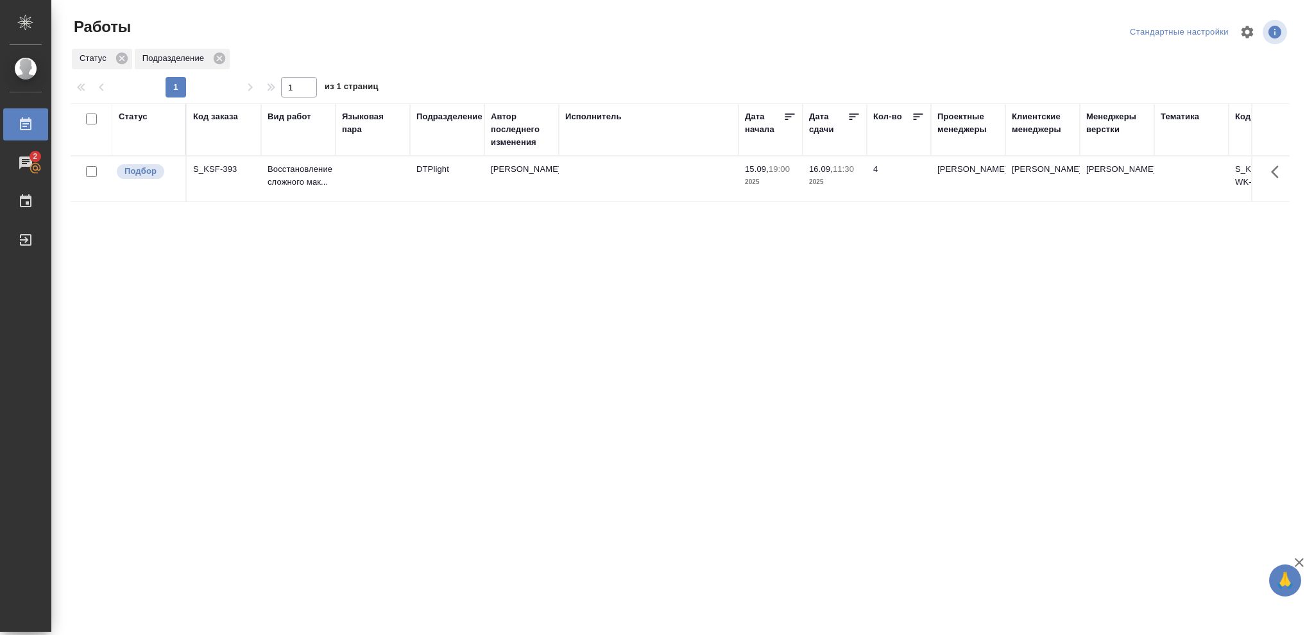
click at [122, 117] on div "Статус" at bounding box center [133, 116] width 29 height 13
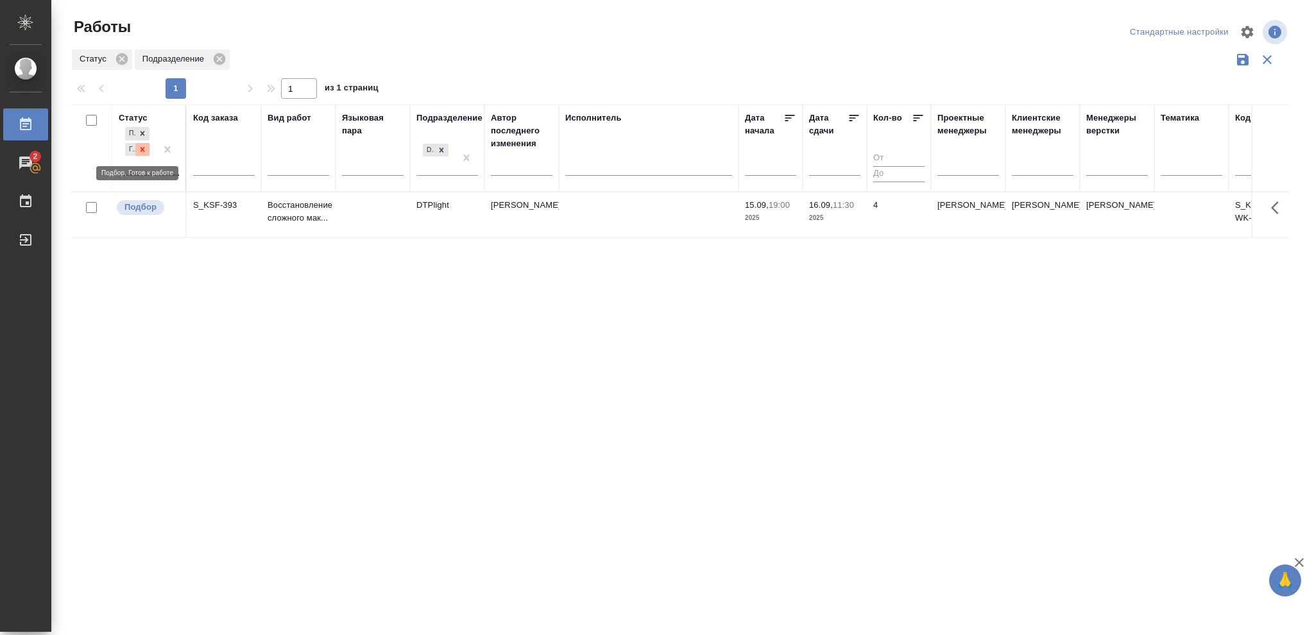
click at [138, 152] on icon at bounding box center [142, 149] width 9 height 9
click at [439, 148] on icon at bounding box center [441, 146] width 4 height 4
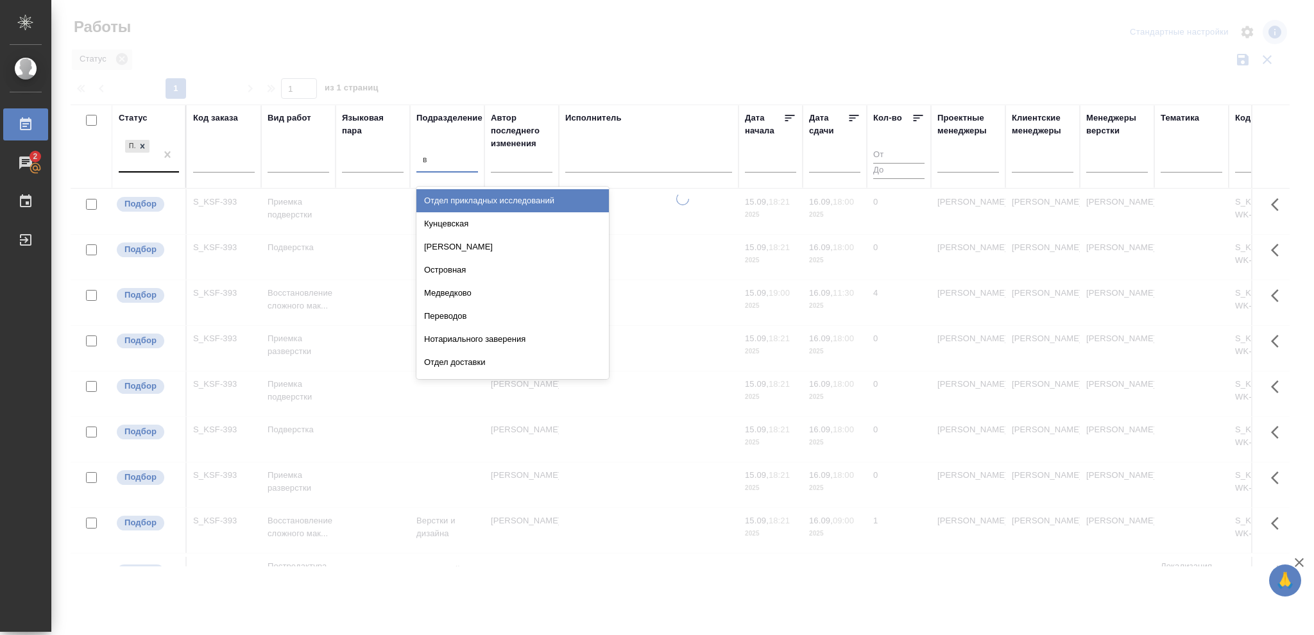
type input "ве"
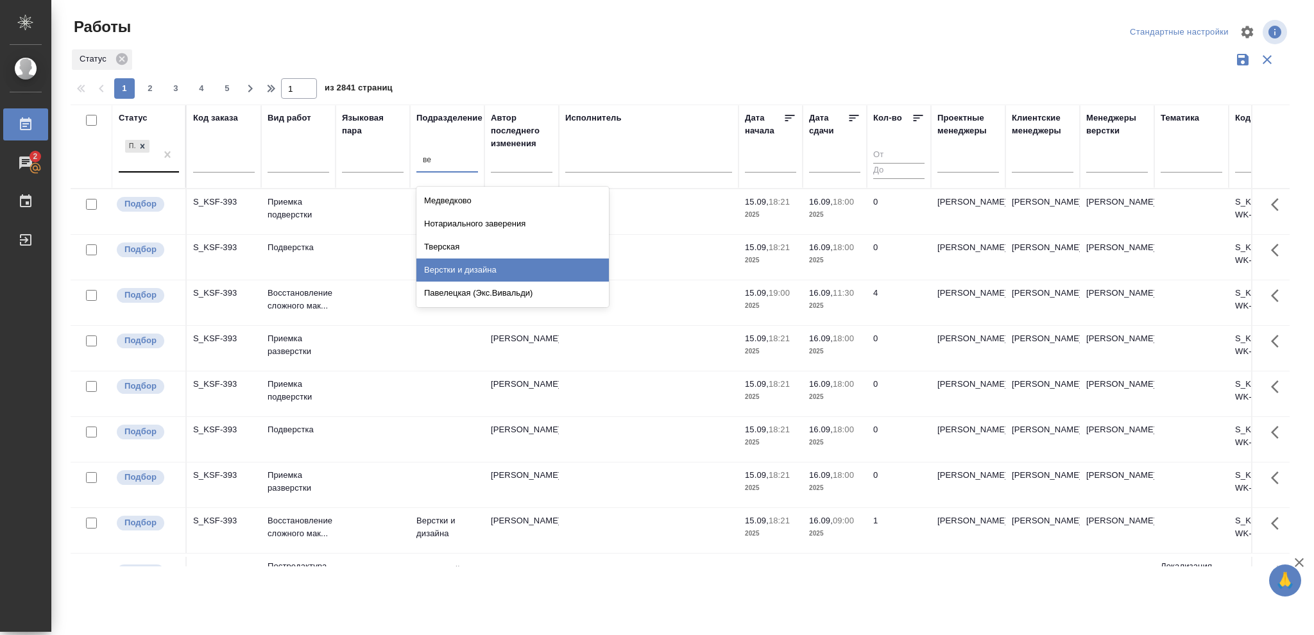
click at [498, 269] on div "Верстки и дизайна" at bounding box center [512, 269] width 192 height 23
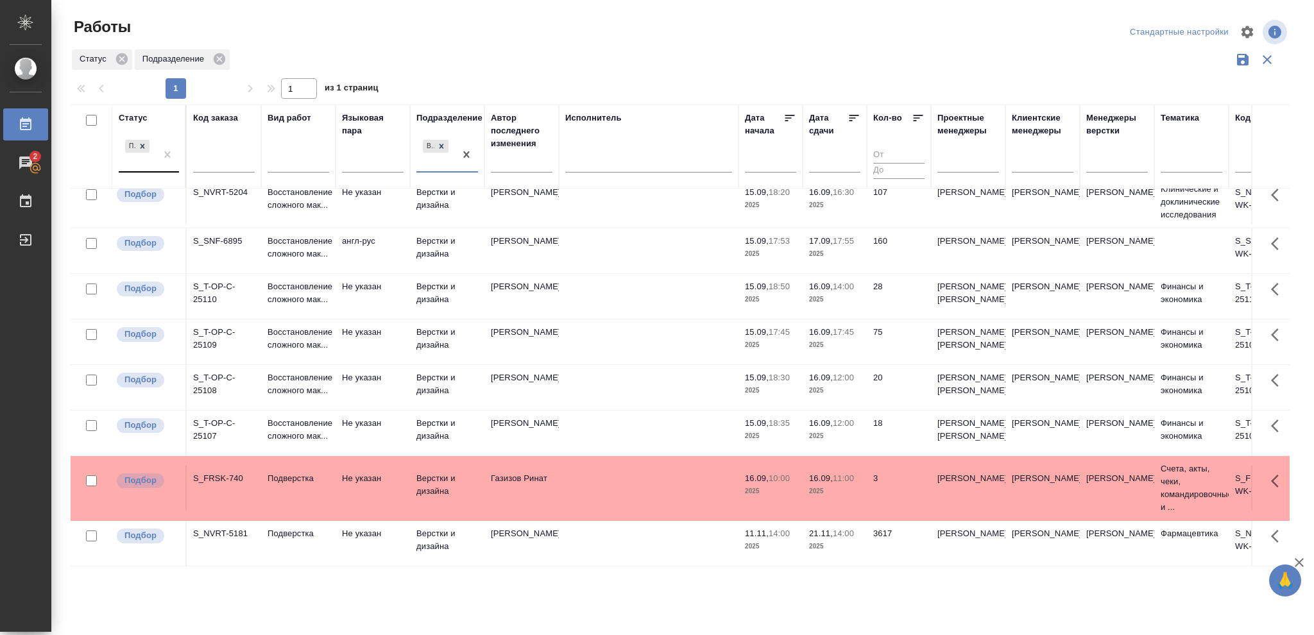
scroll to position [214, 0]
click at [847, 339] on p "2025" at bounding box center [834, 345] width 51 height 13
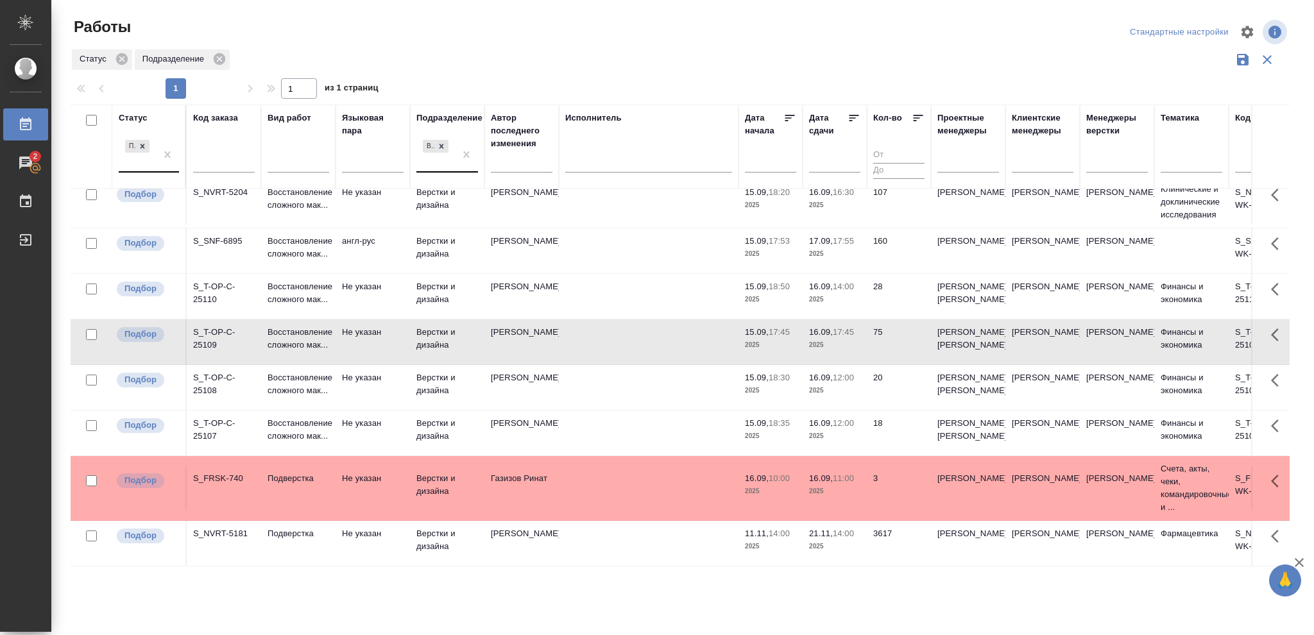
click at [847, 339] on p "2025" at bounding box center [834, 345] width 51 height 13
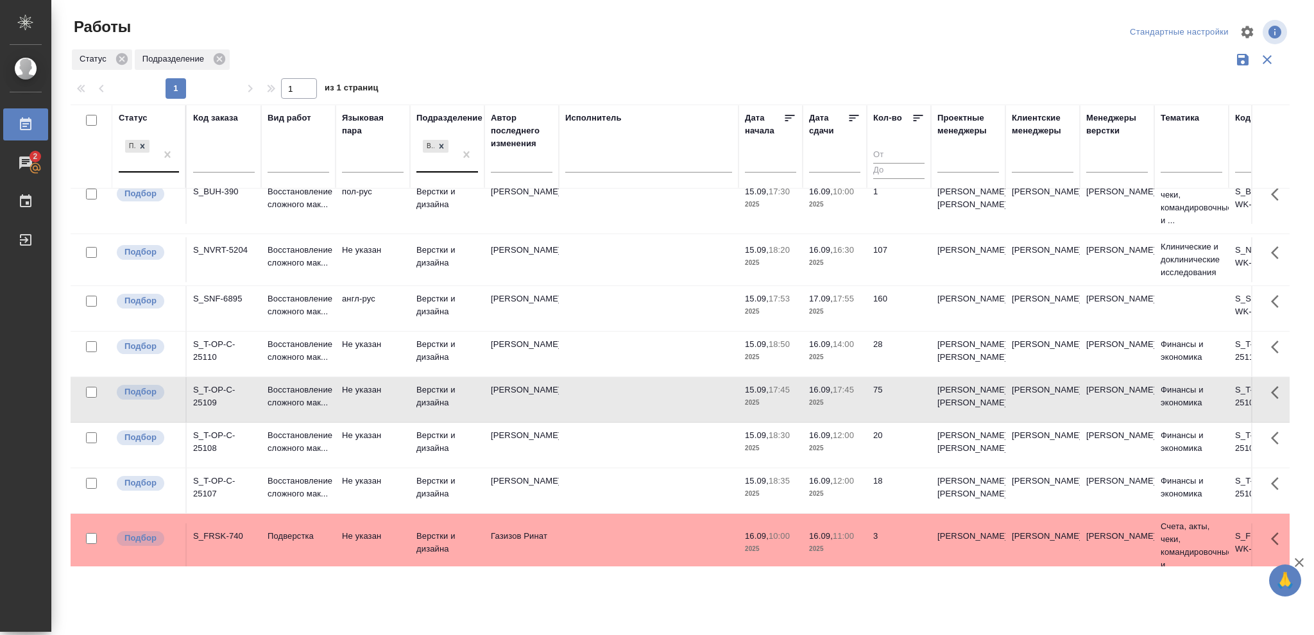
scroll to position [0, 0]
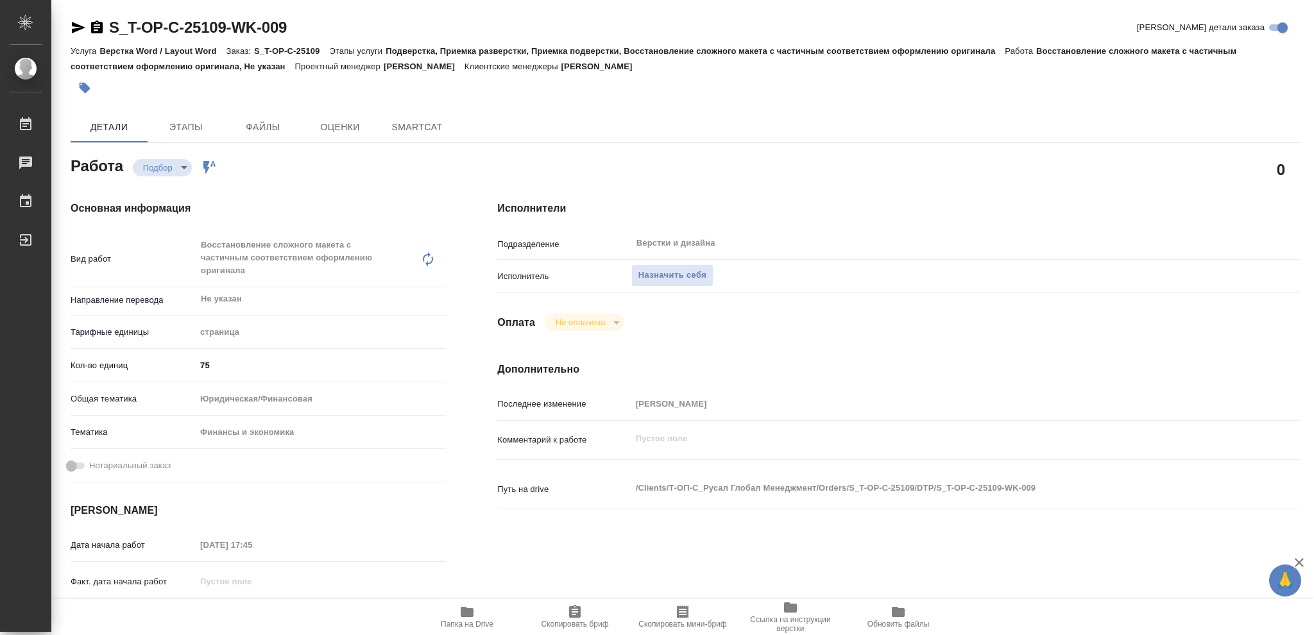
type textarea "x"
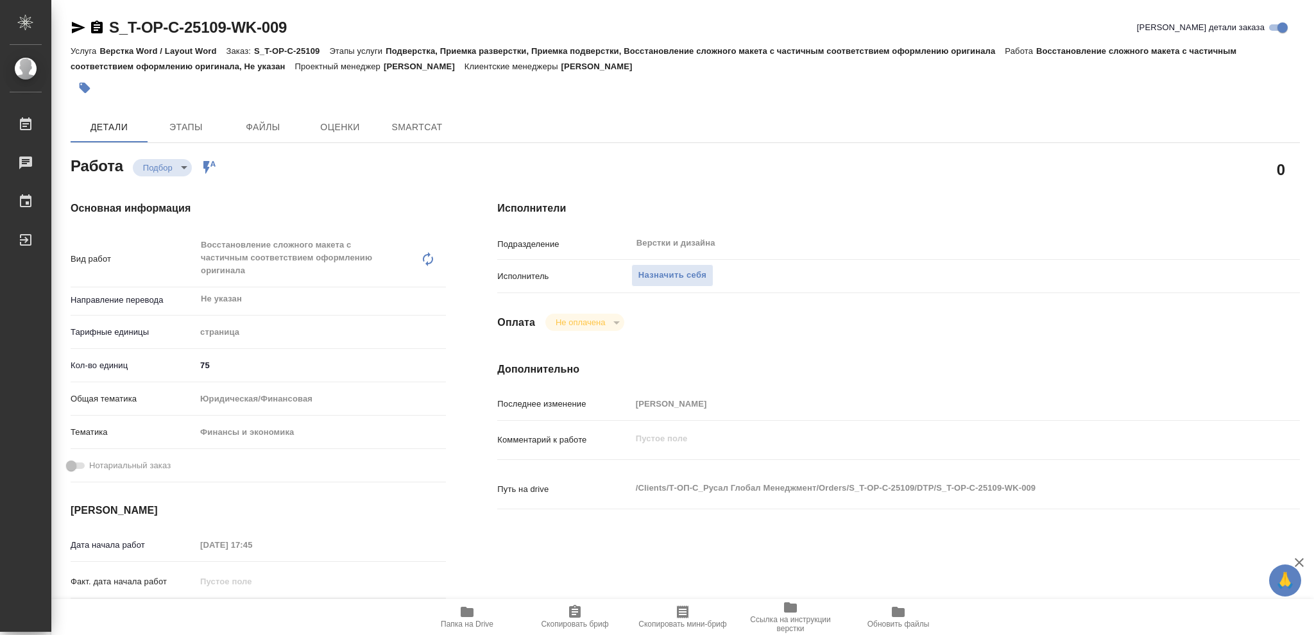
type textarea "x"
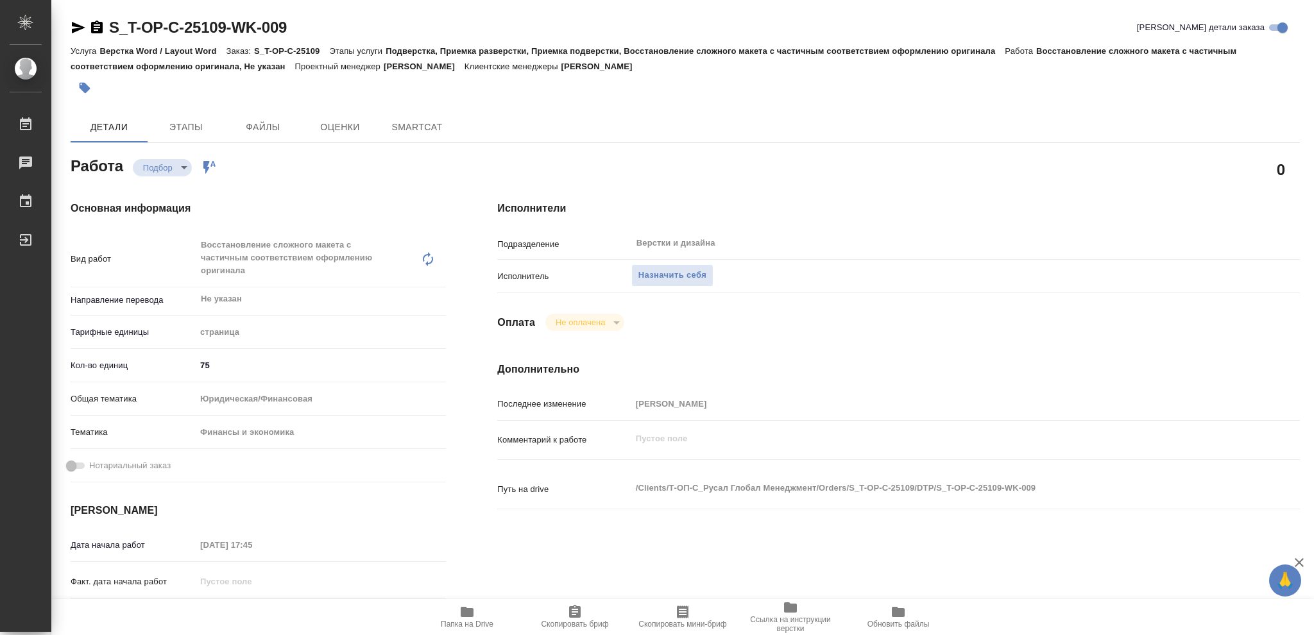
type textarea "x"
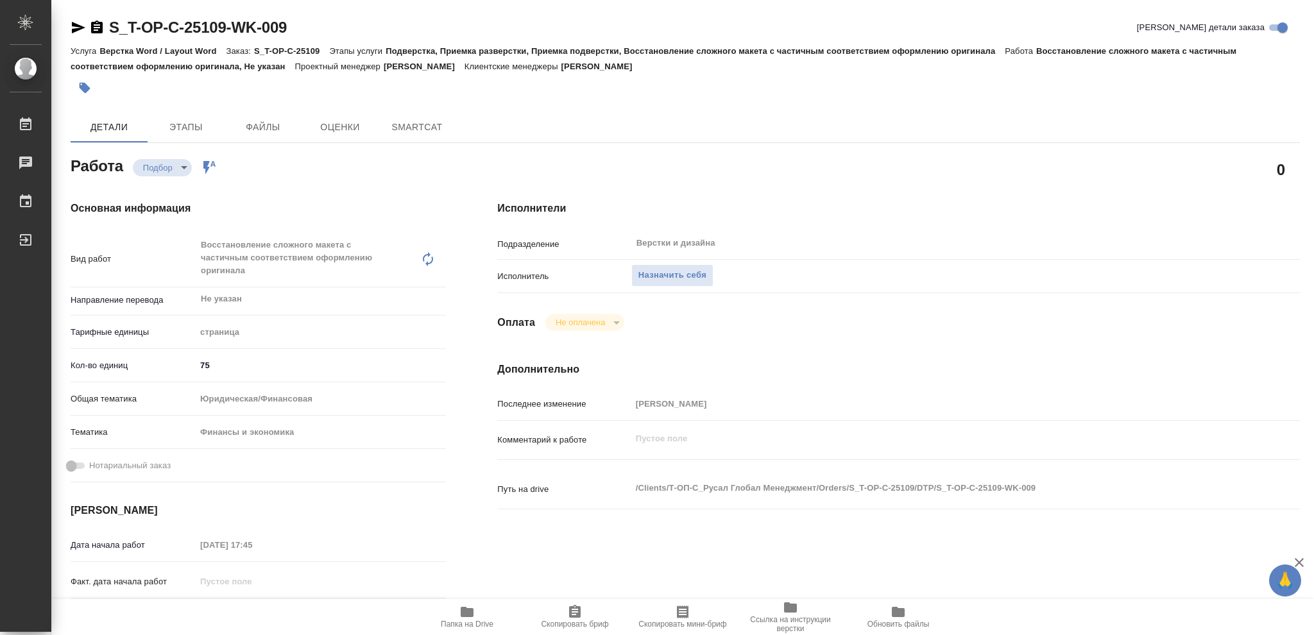
type textarea "x"
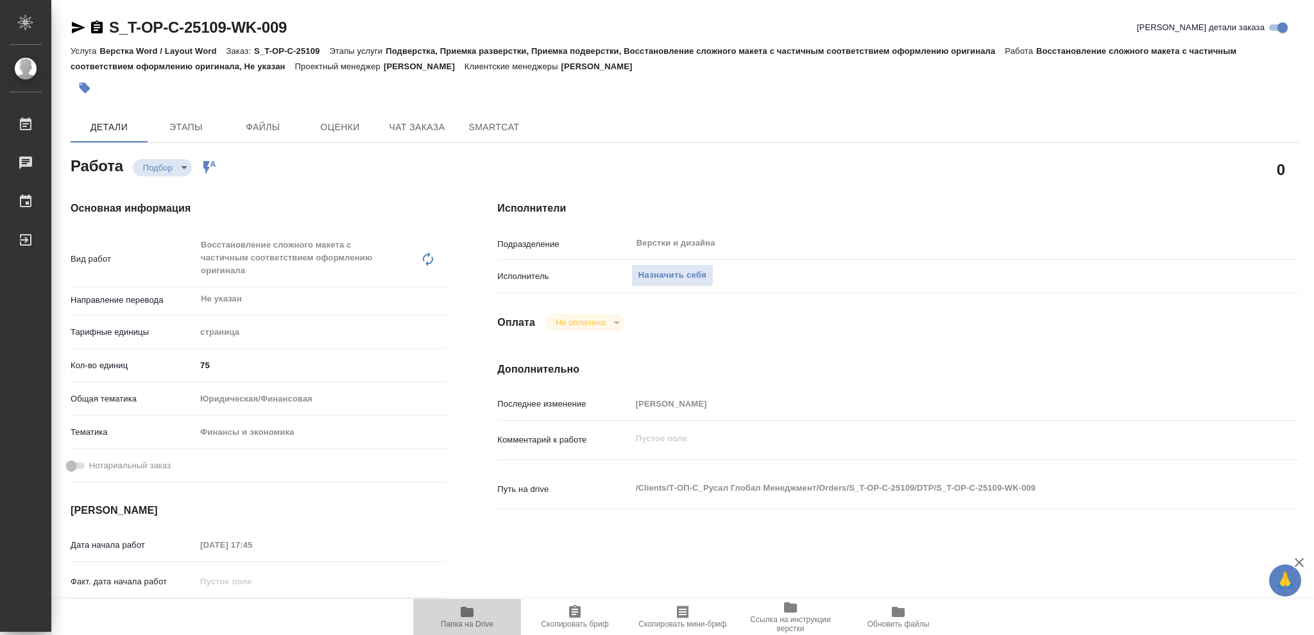
click at [469, 615] on icon "button" at bounding box center [467, 612] width 13 height 10
type textarea "x"
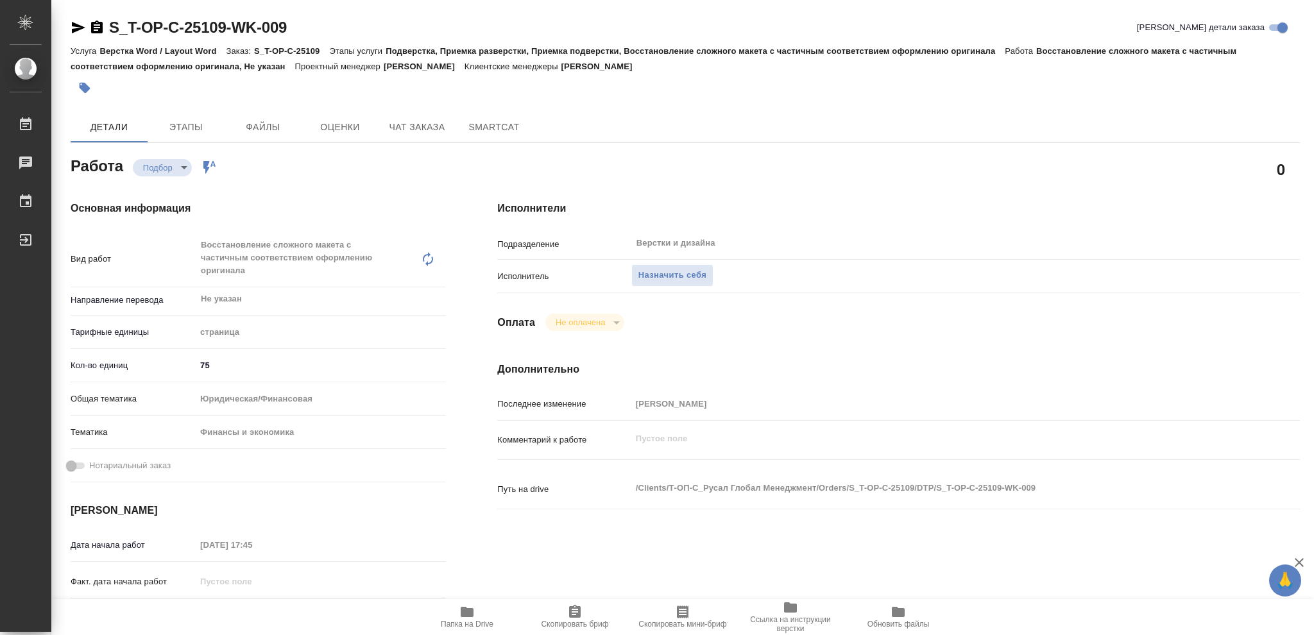
type textarea "x"
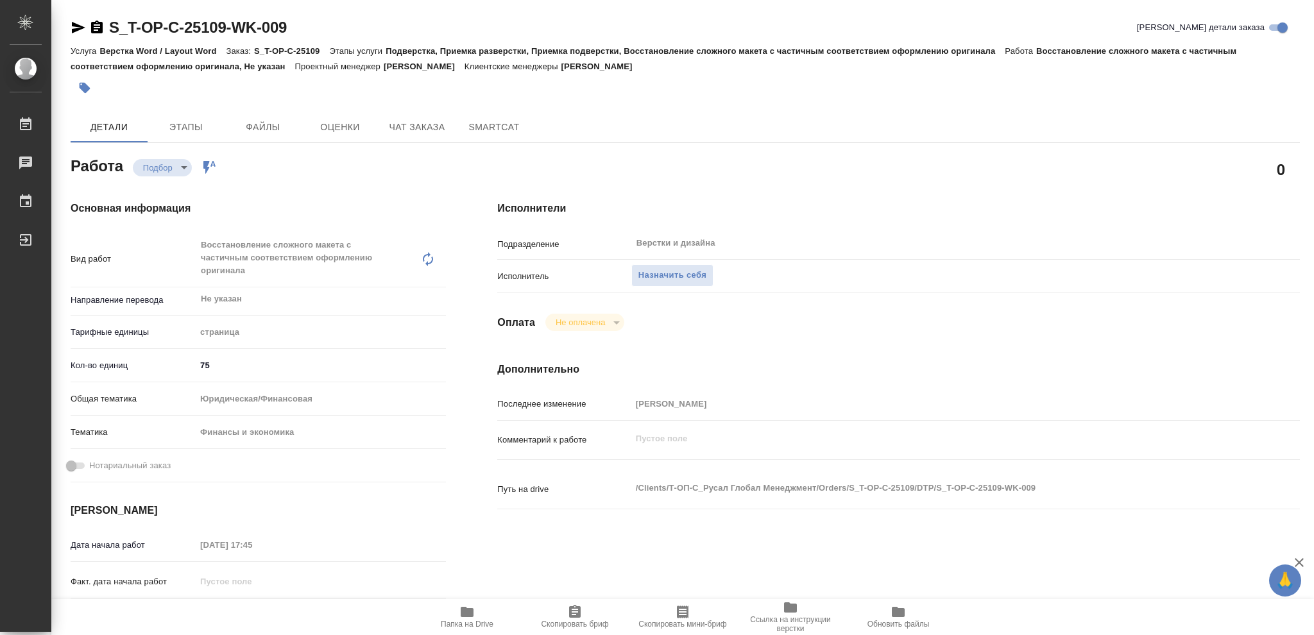
type textarea "x"
